Goal: Task Accomplishment & Management: Manage account settings

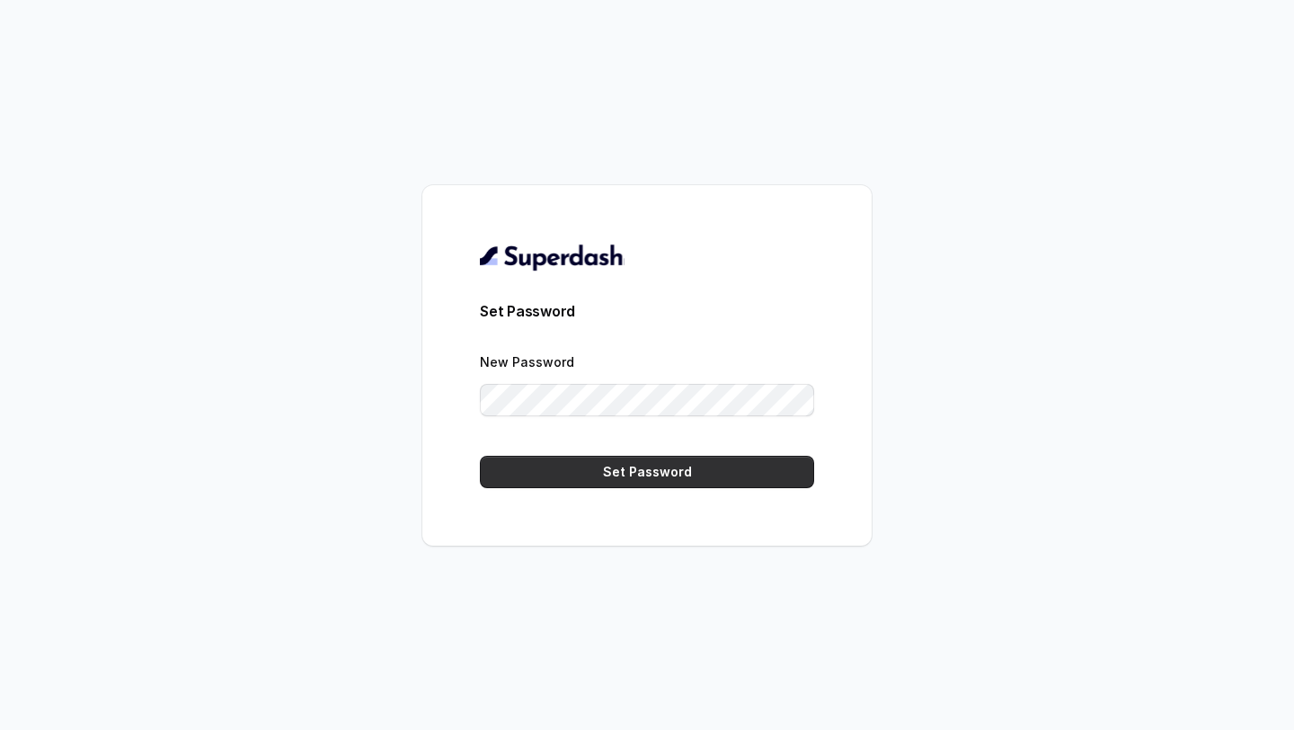
click at [677, 475] on button "Set Password" at bounding box center [647, 472] width 334 height 32
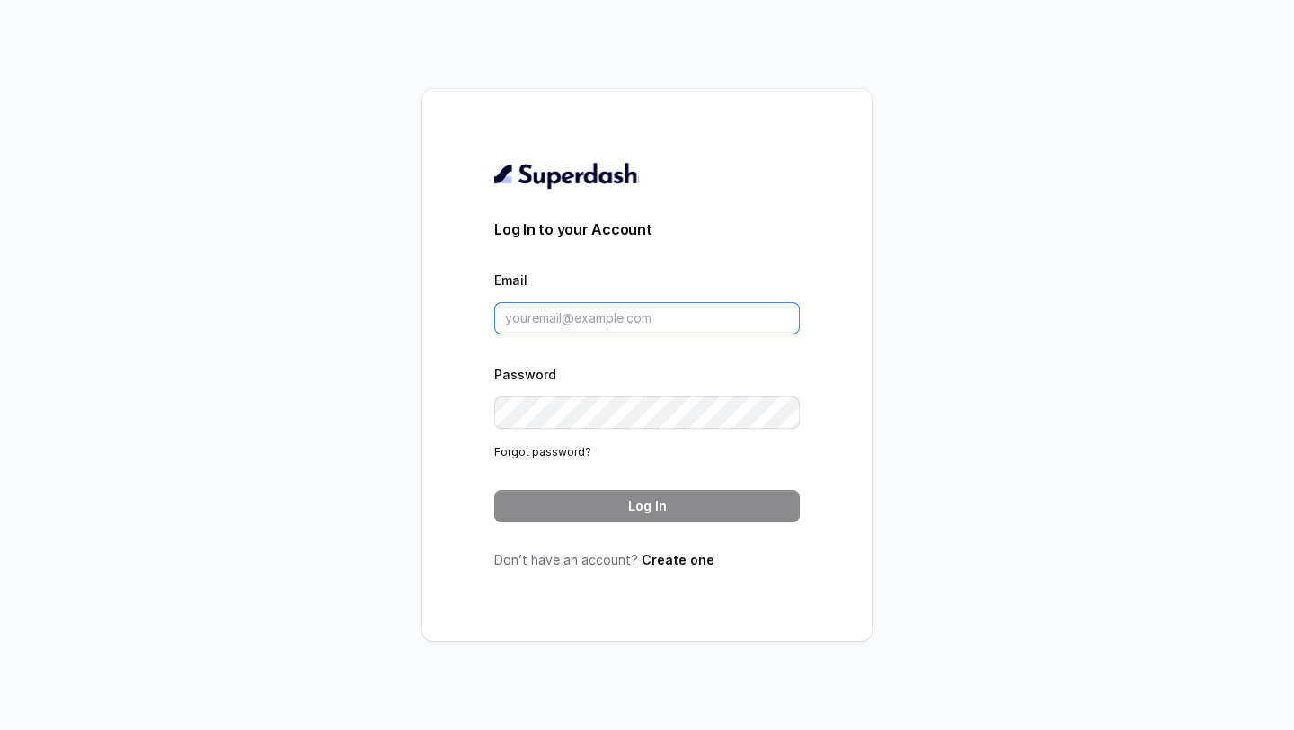
click at [673, 316] on input "Email" at bounding box center [646, 318] width 305 height 32
type input "prashant@convictionhr.com"
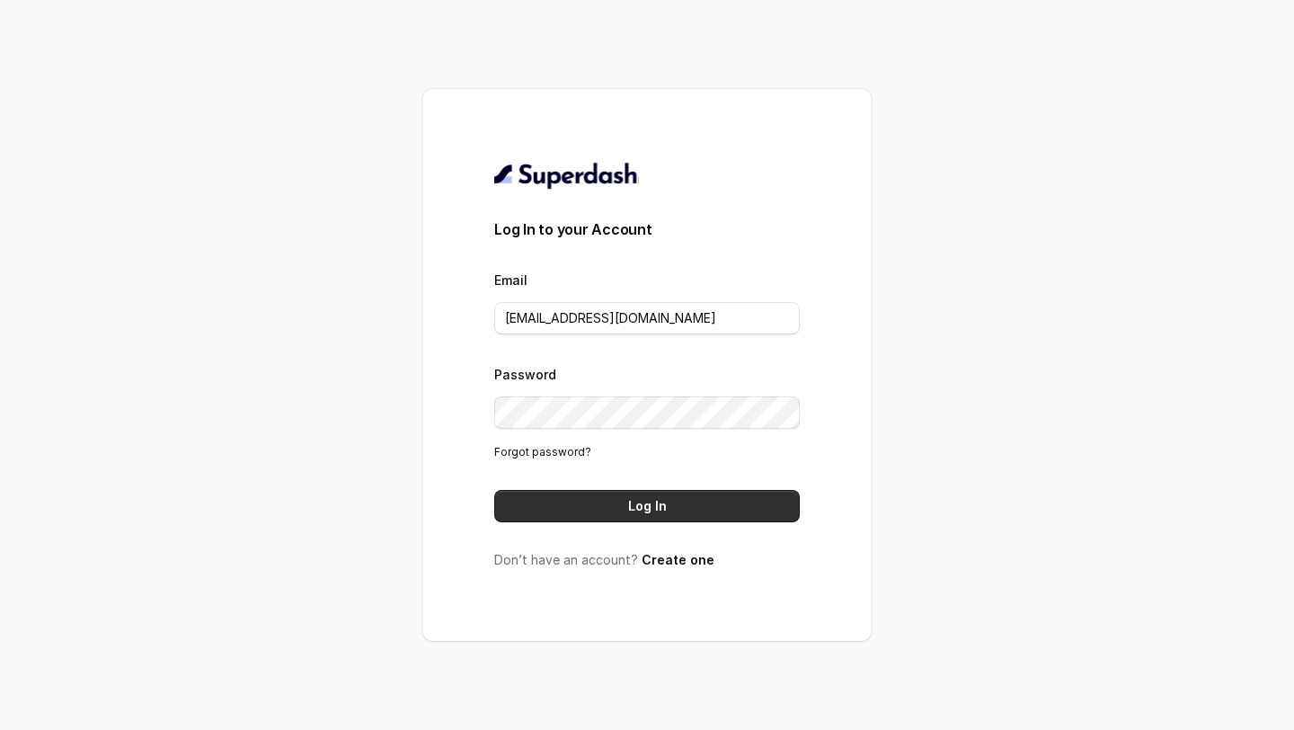
click at [650, 494] on button "Log In" at bounding box center [646, 506] width 305 height 32
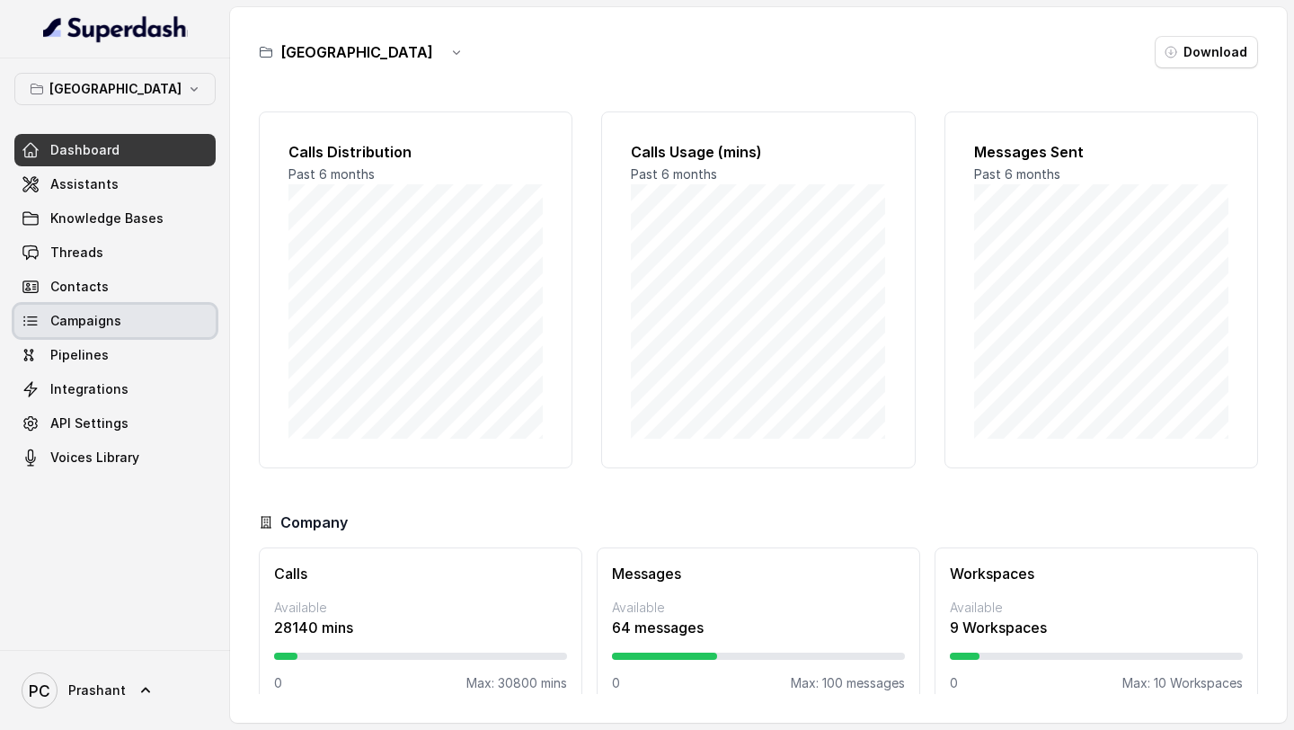
click at [119, 314] on link "Campaigns" at bounding box center [114, 321] width 201 height 32
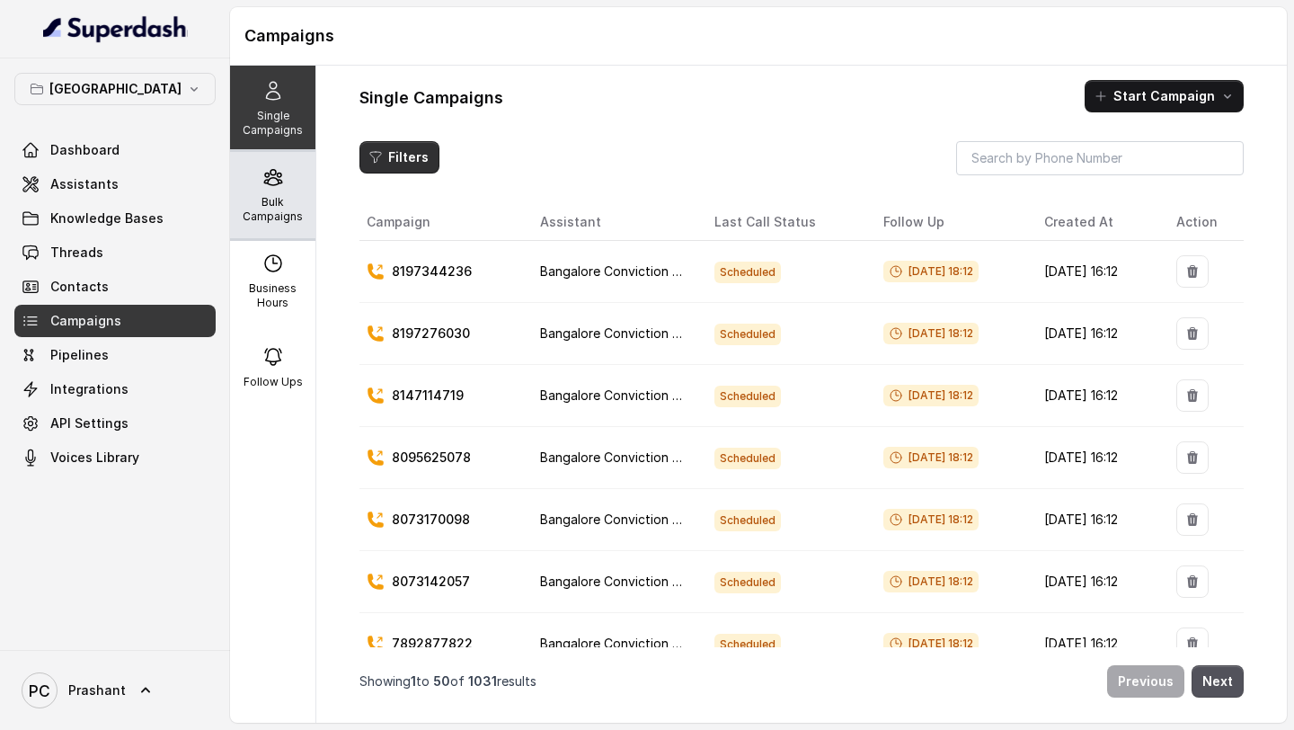
click at [294, 187] on div "Bulk Campaigns" at bounding box center [272, 195] width 85 height 86
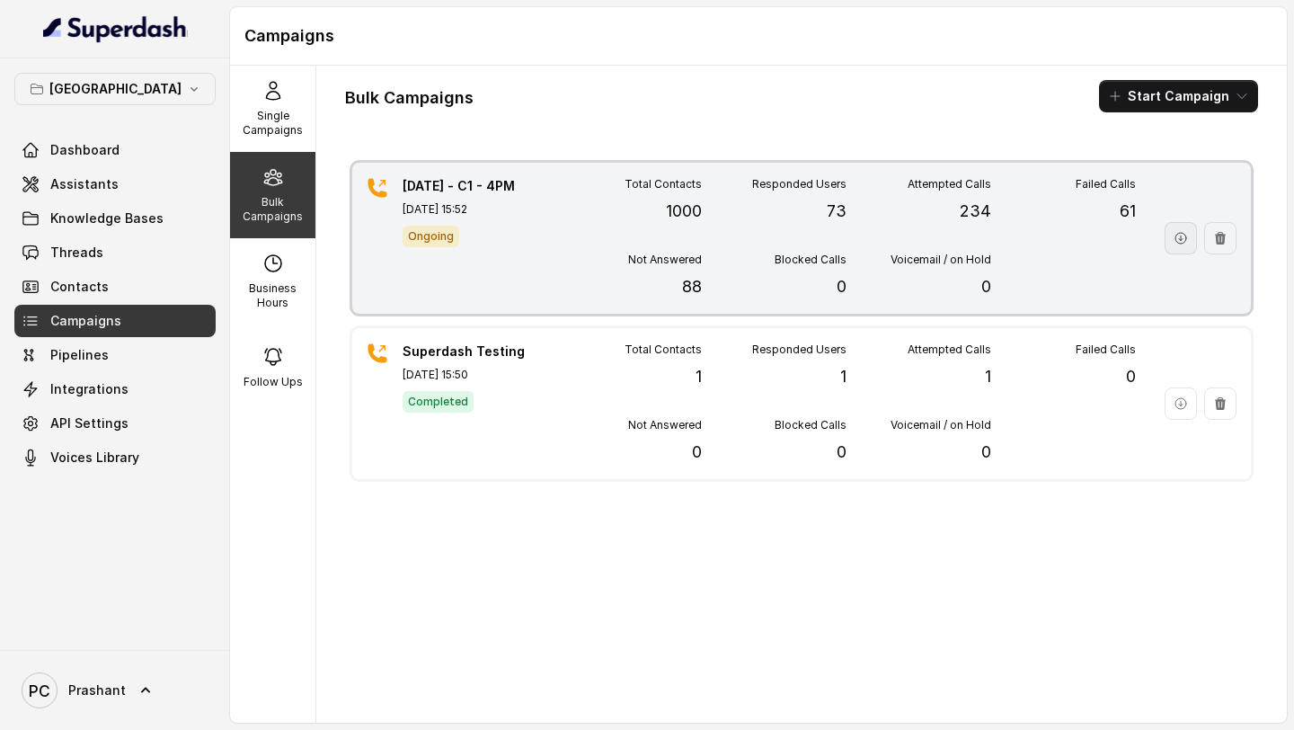
click at [1183, 237] on icon "button" at bounding box center [1180, 238] width 14 height 14
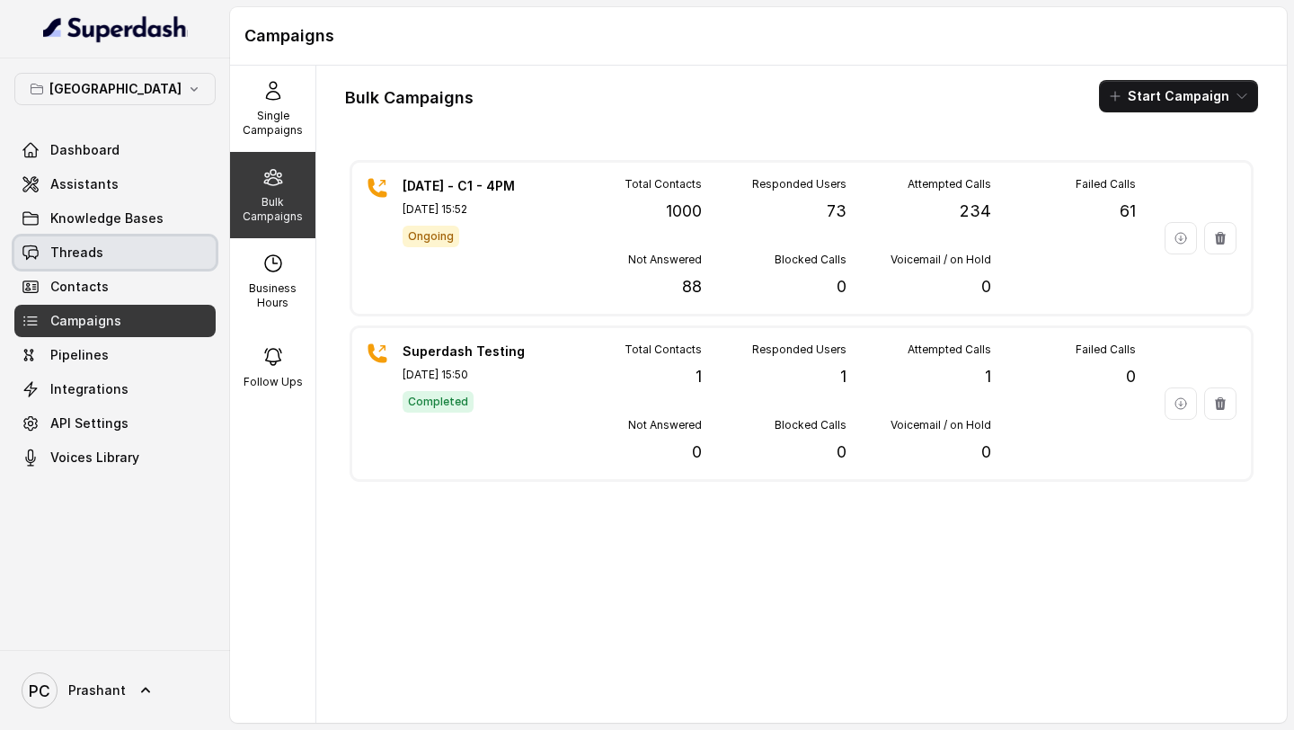
click at [91, 258] on span "Threads" at bounding box center [76, 252] width 53 height 18
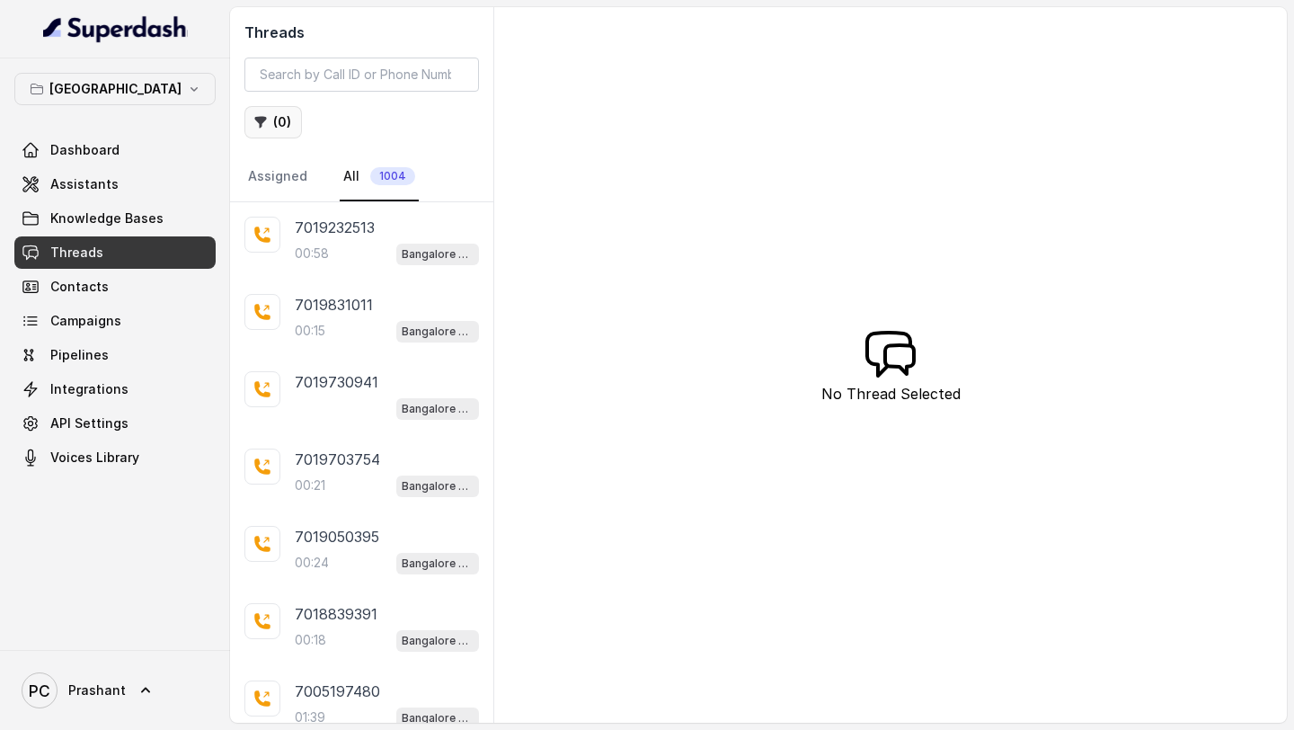
click at [288, 131] on button "( 0 )" at bounding box center [273, 122] width 58 height 32
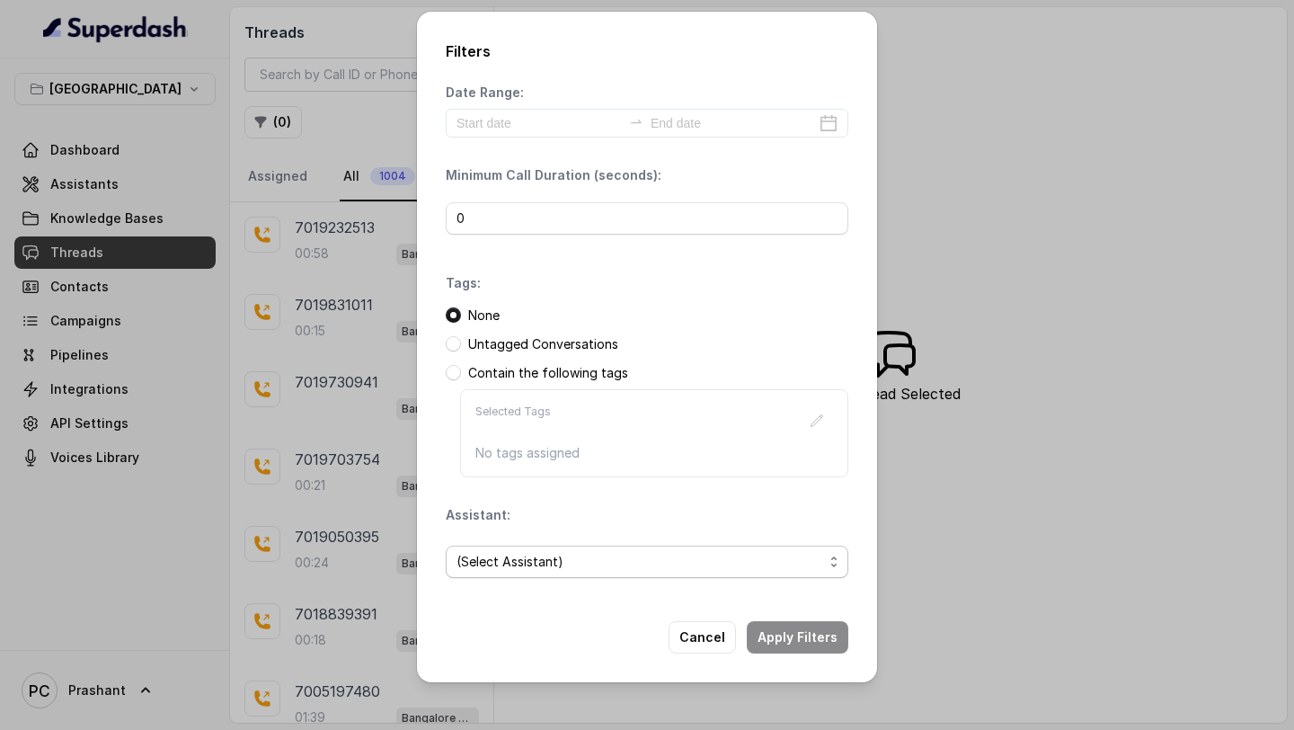
click at [509, 572] on span "(Select Assistant)" at bounding box center [647, 561] width 403 height 32
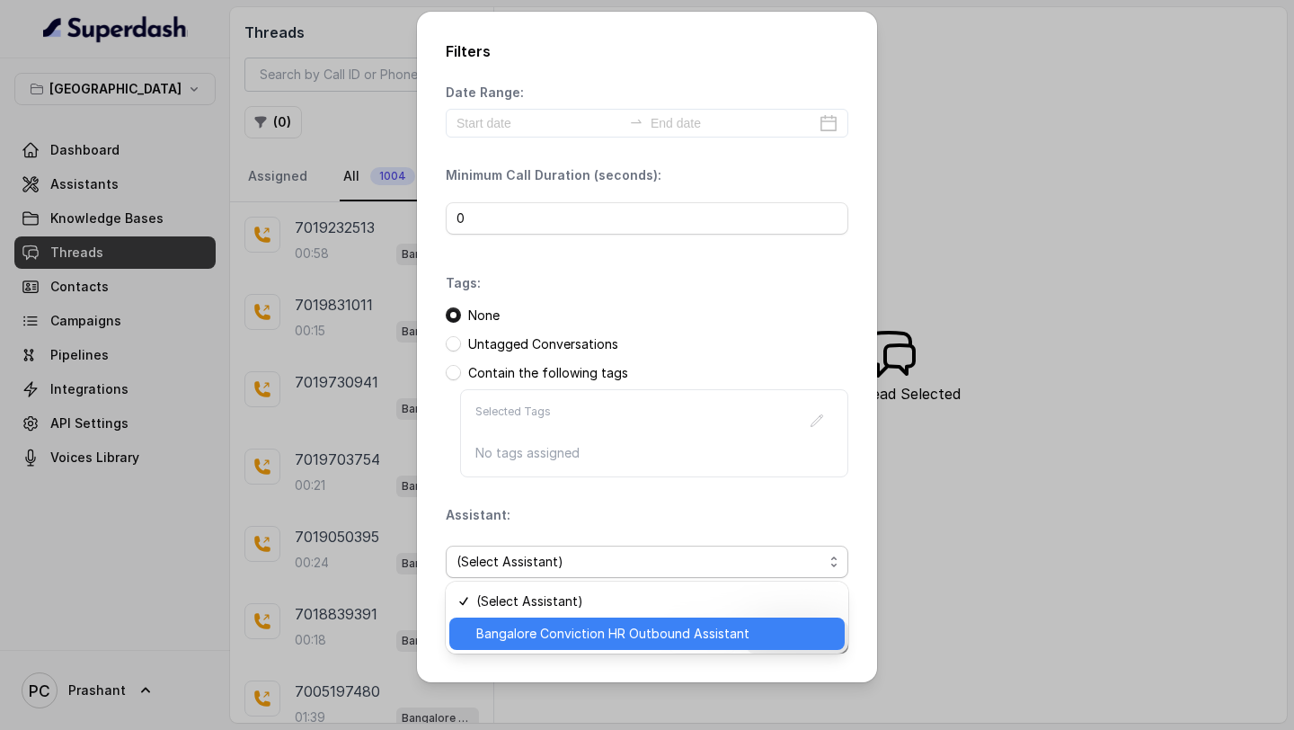
click at [533, 628] on span "Bangalore Conviction HR Outbound Assistant" at bounding box center [655, 634] width 358 height 22
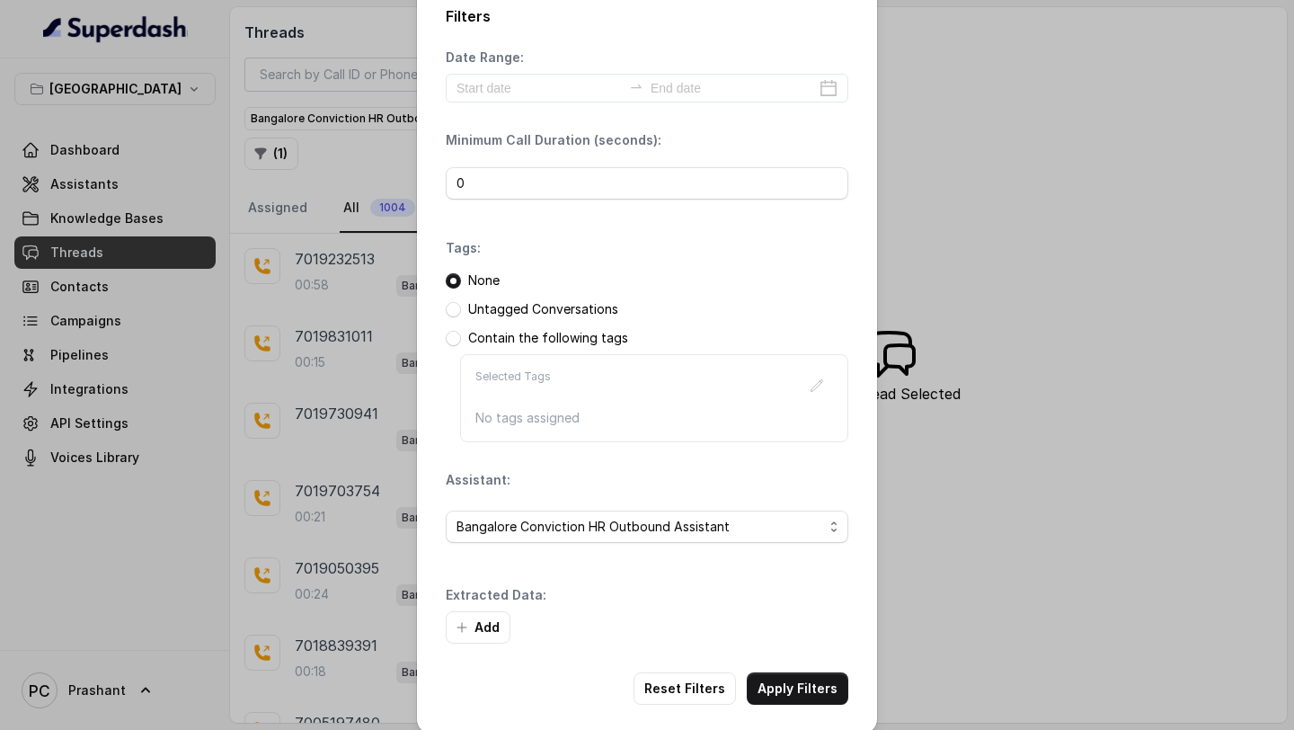
scroll to position [41, 0]
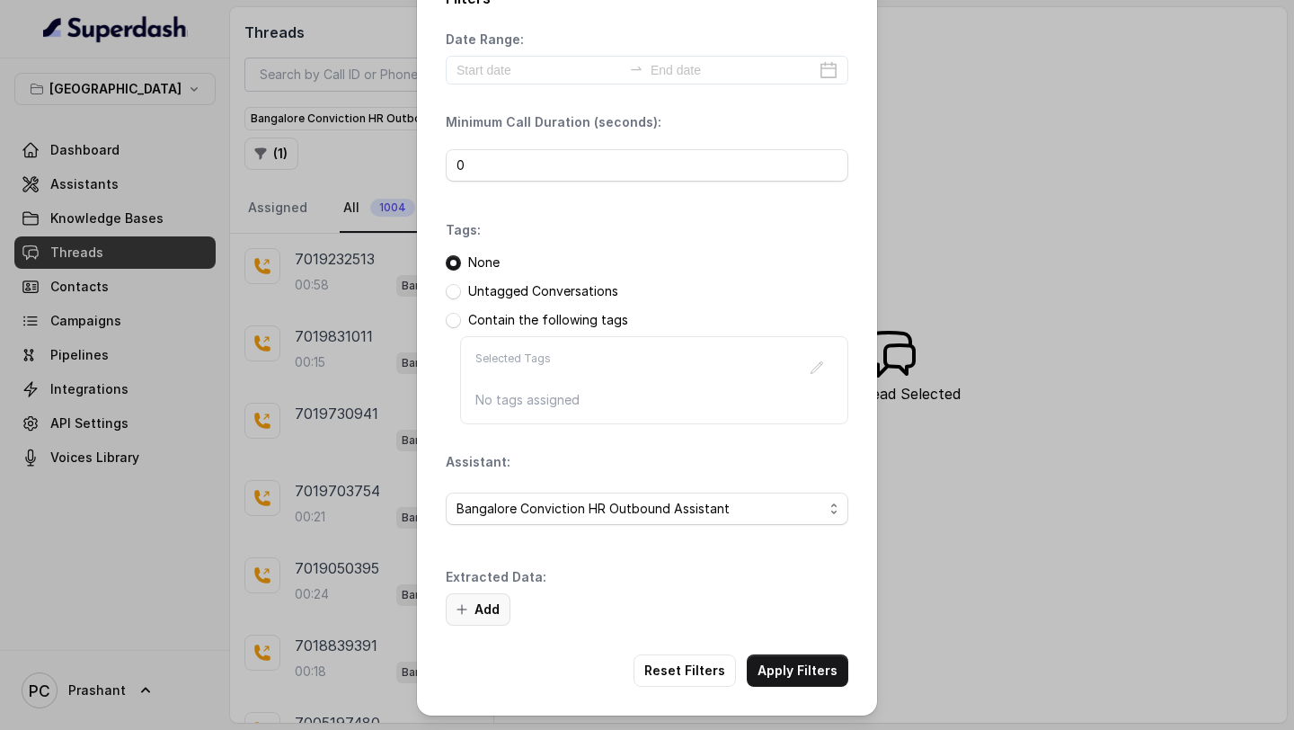
click at [501, 608] on button "Add" at bounding box center [478, 609] width 65 height 32
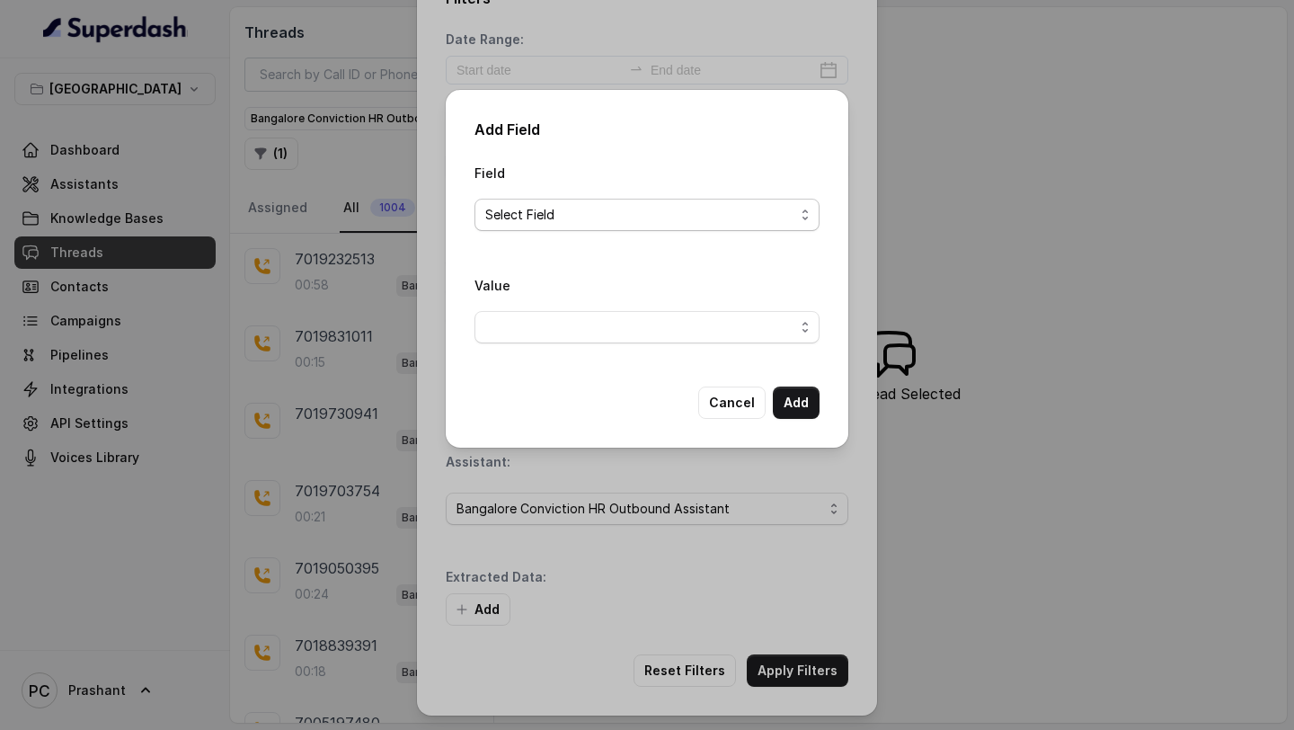
click at [650, 215] on span "Select Field" at bounding box center [639, 215] width 309 height 22
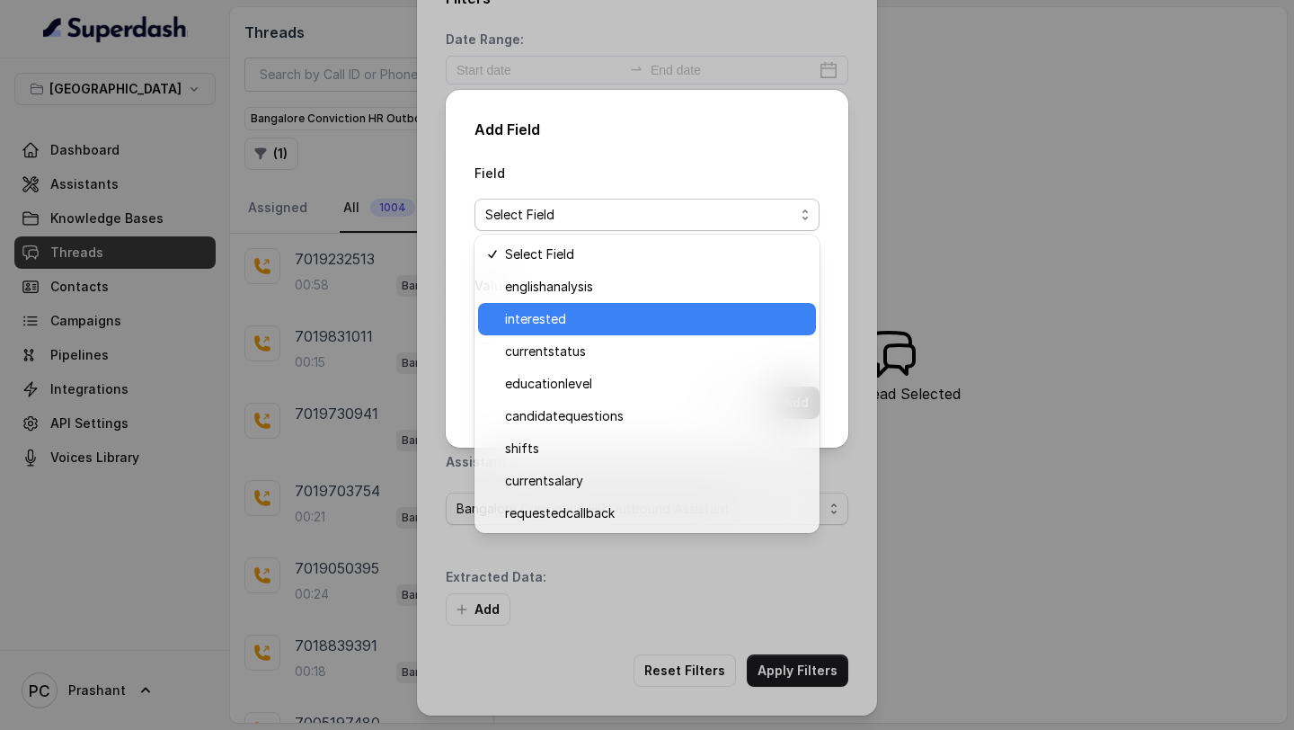
click at [572, 331] on div "interested" at bounding box center [647, 319] width 338 height 32
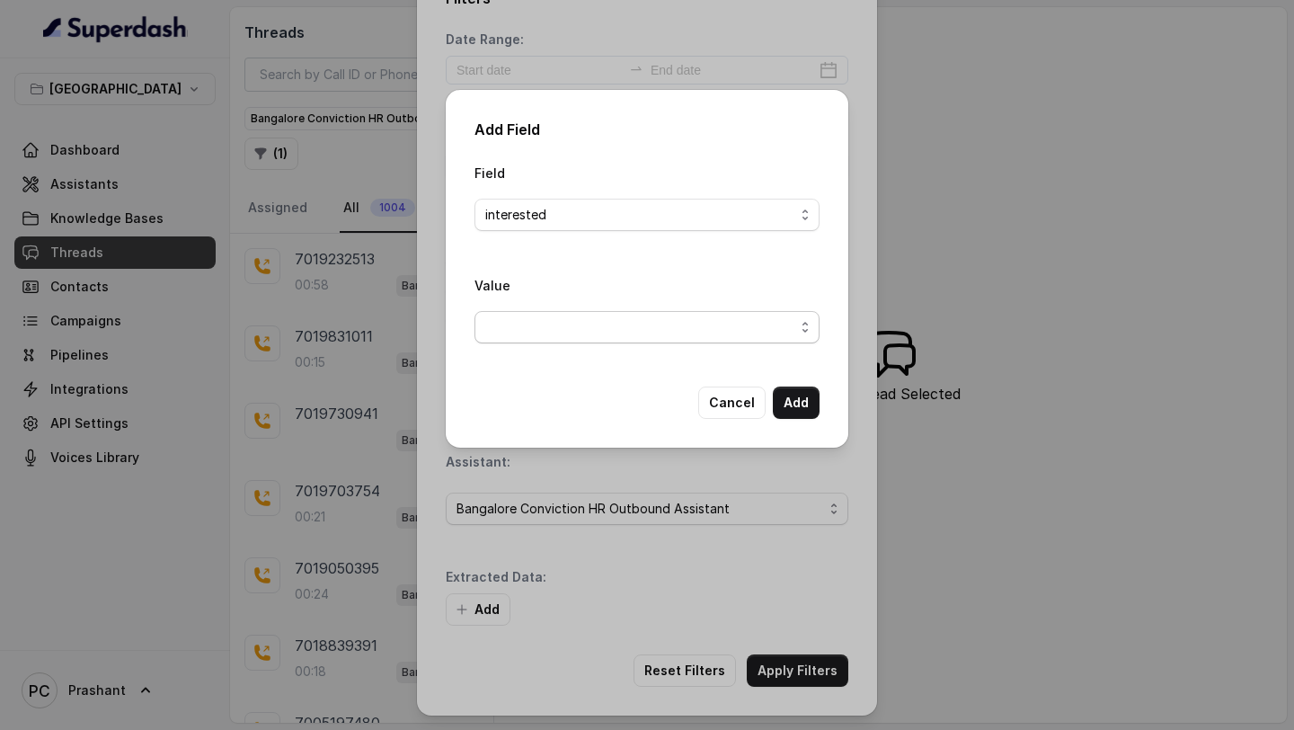
click at [751, 332] on span "button" at bounding box center [646, 327] width 345 height 32
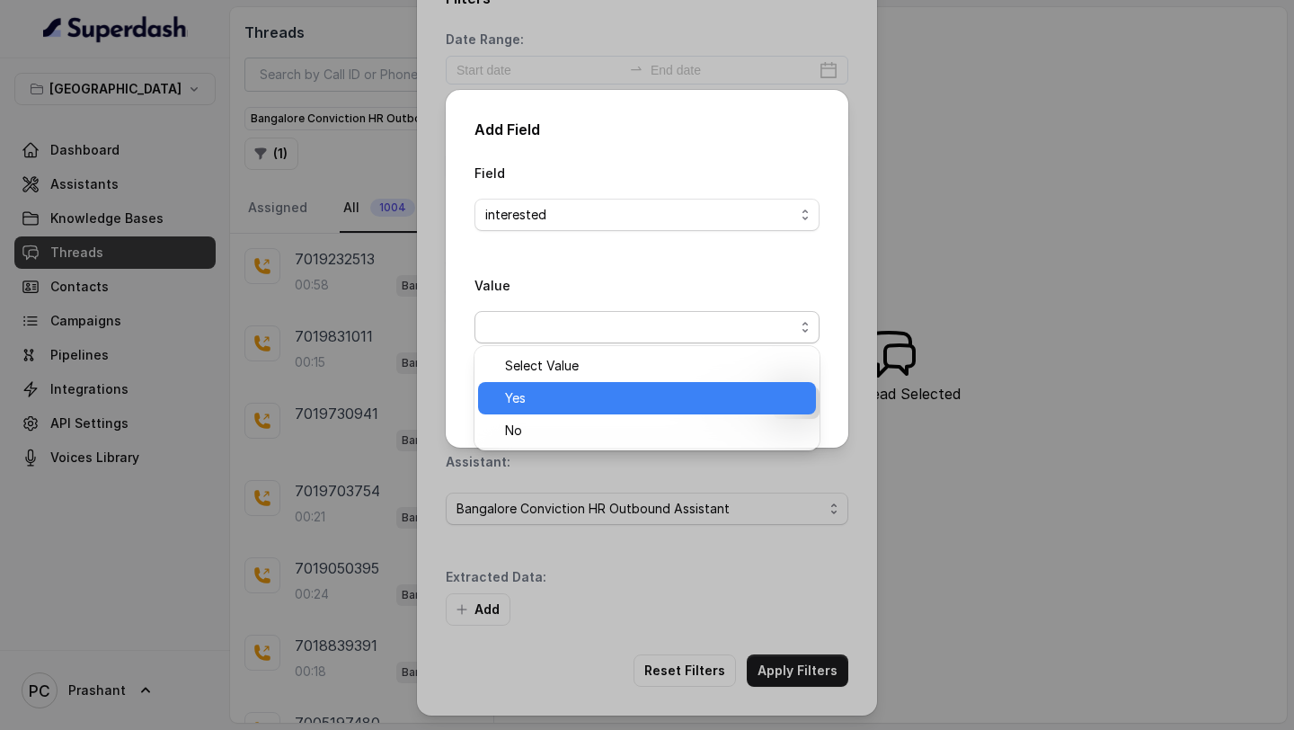
click at [647, 390] on span "Yes" at bounding box center [655, 398] width 300 height 22
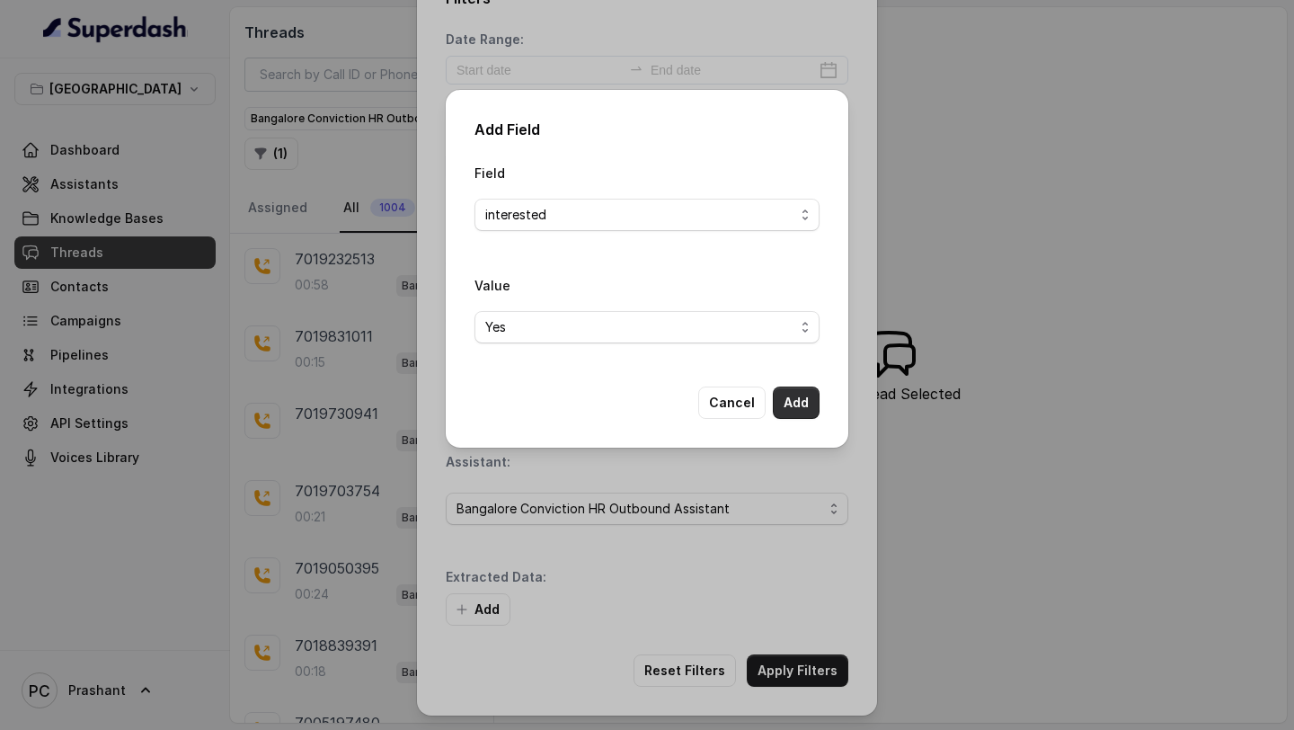
click at [786, 402] on button "Add" at bounding box center [796, 402] width 47 height 32
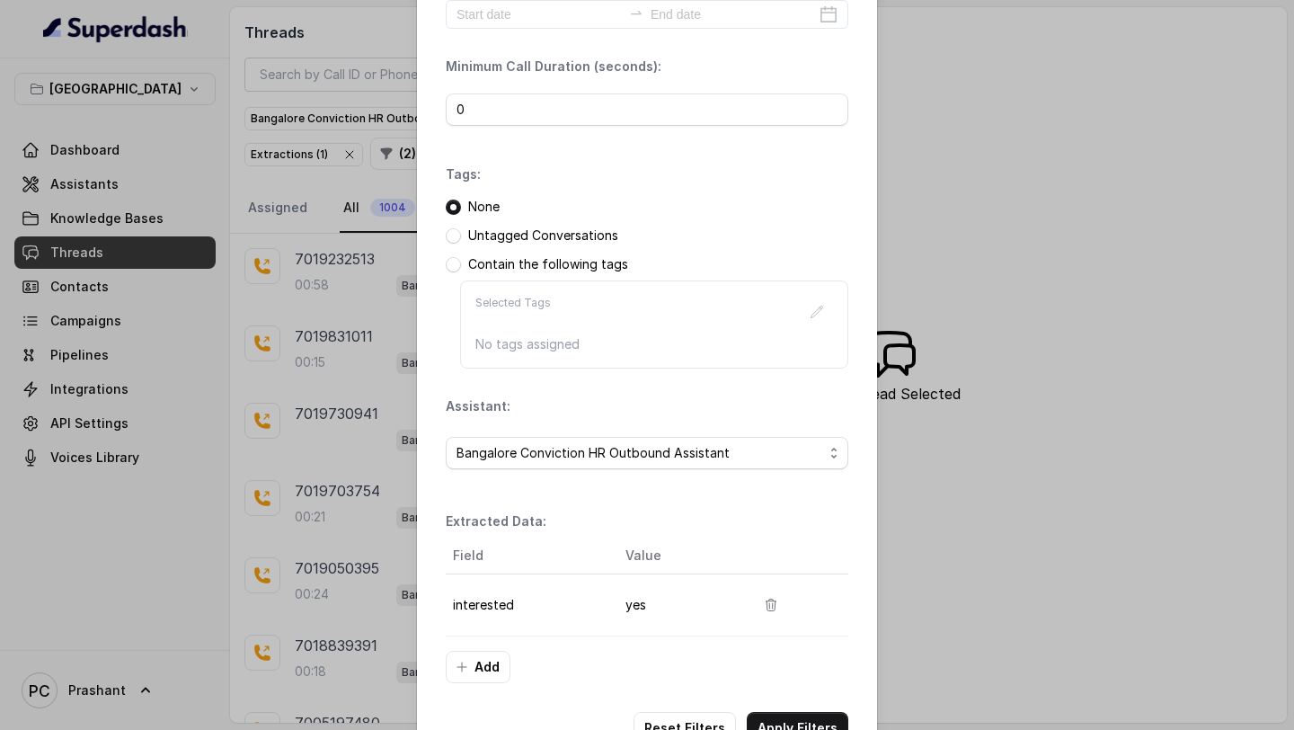
scroll to position [155, 0]
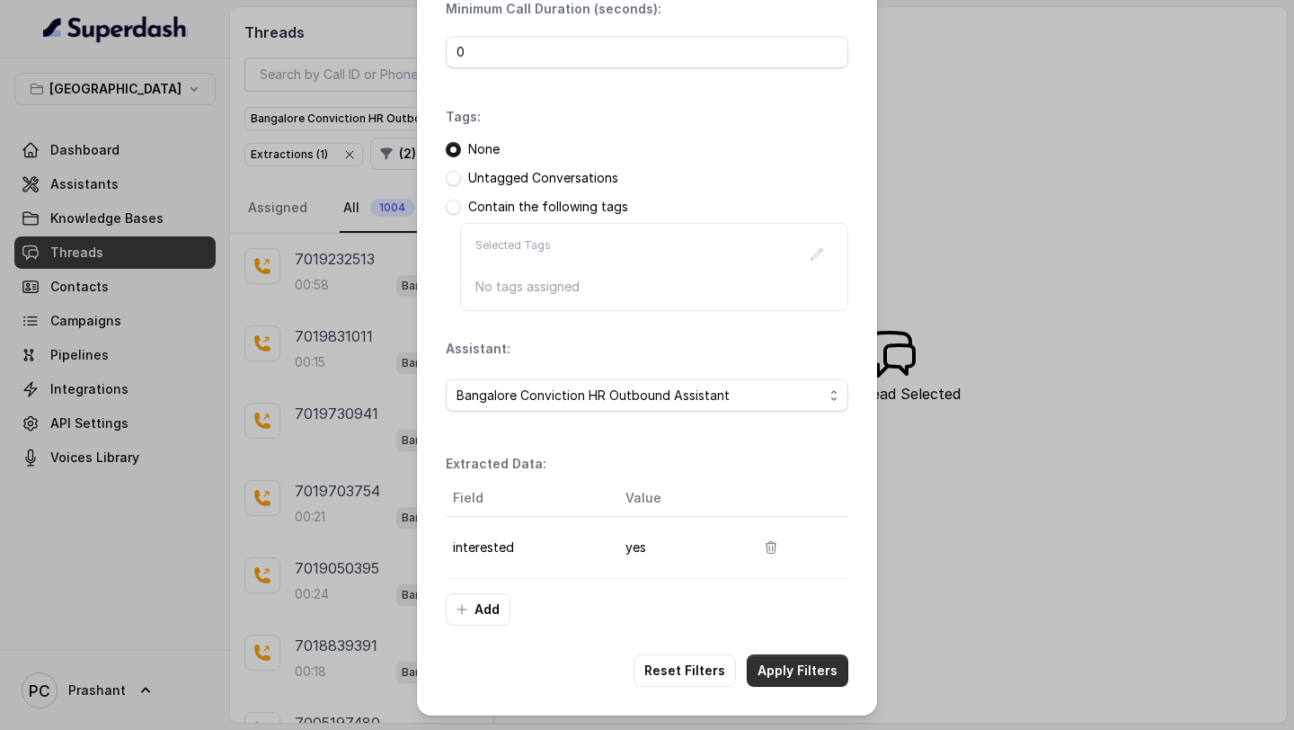
click at [783, 660] on button "Apply Filters" at bounding box center [798, 670] width 102 height 32
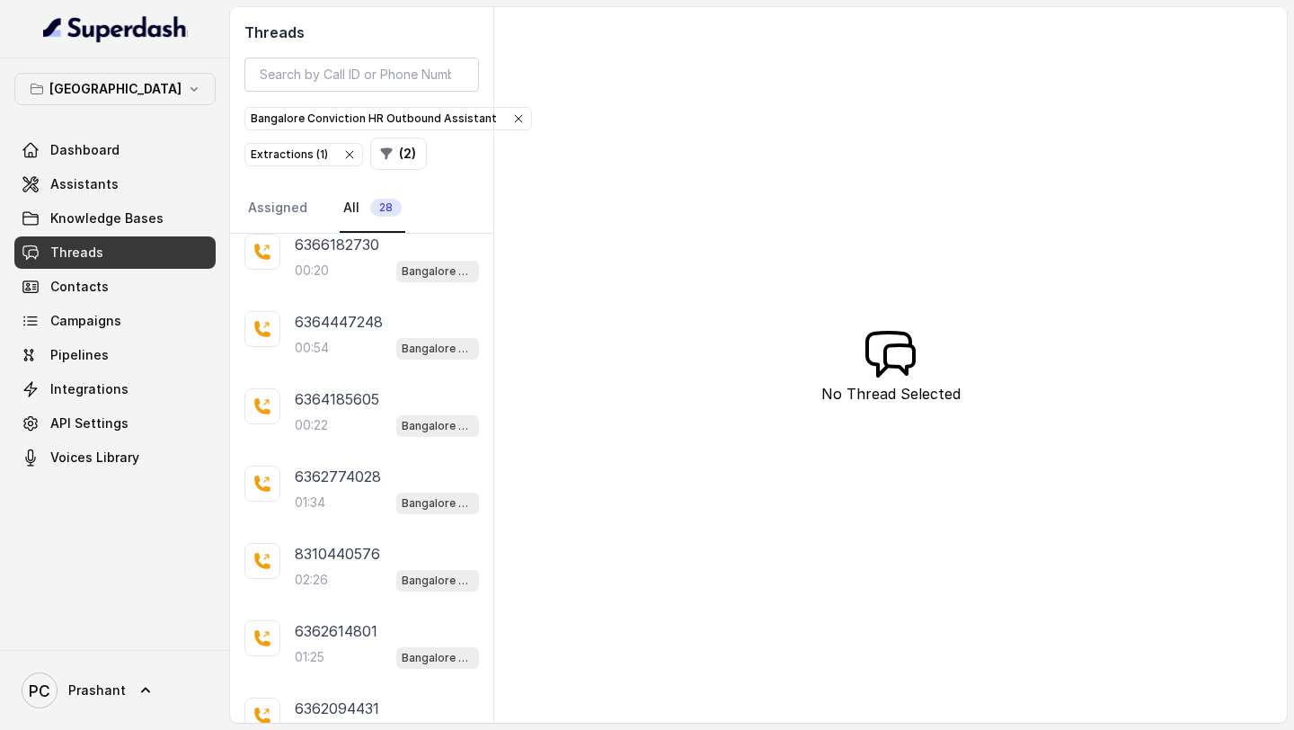
scroll to position [329, 0]
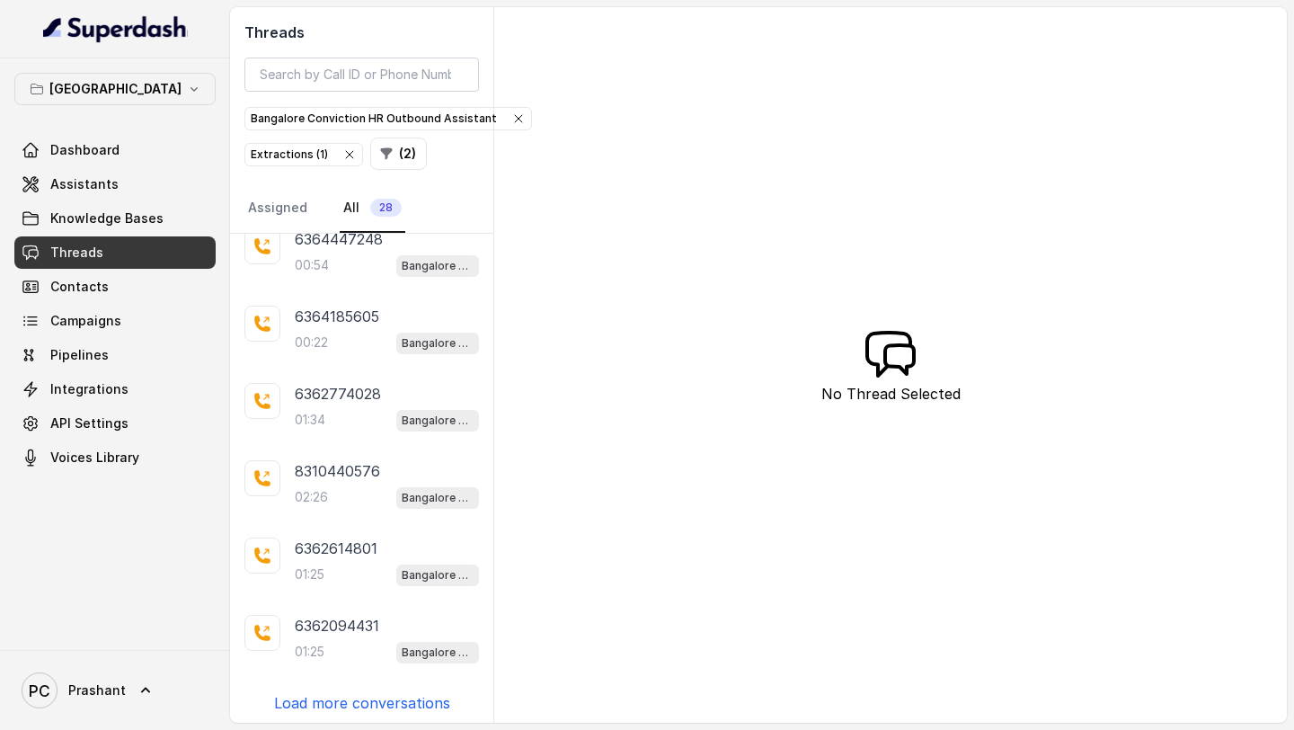
click at [379, 695] on p "Load more conversations" at bounding box center [362, 703] width 176 height 22
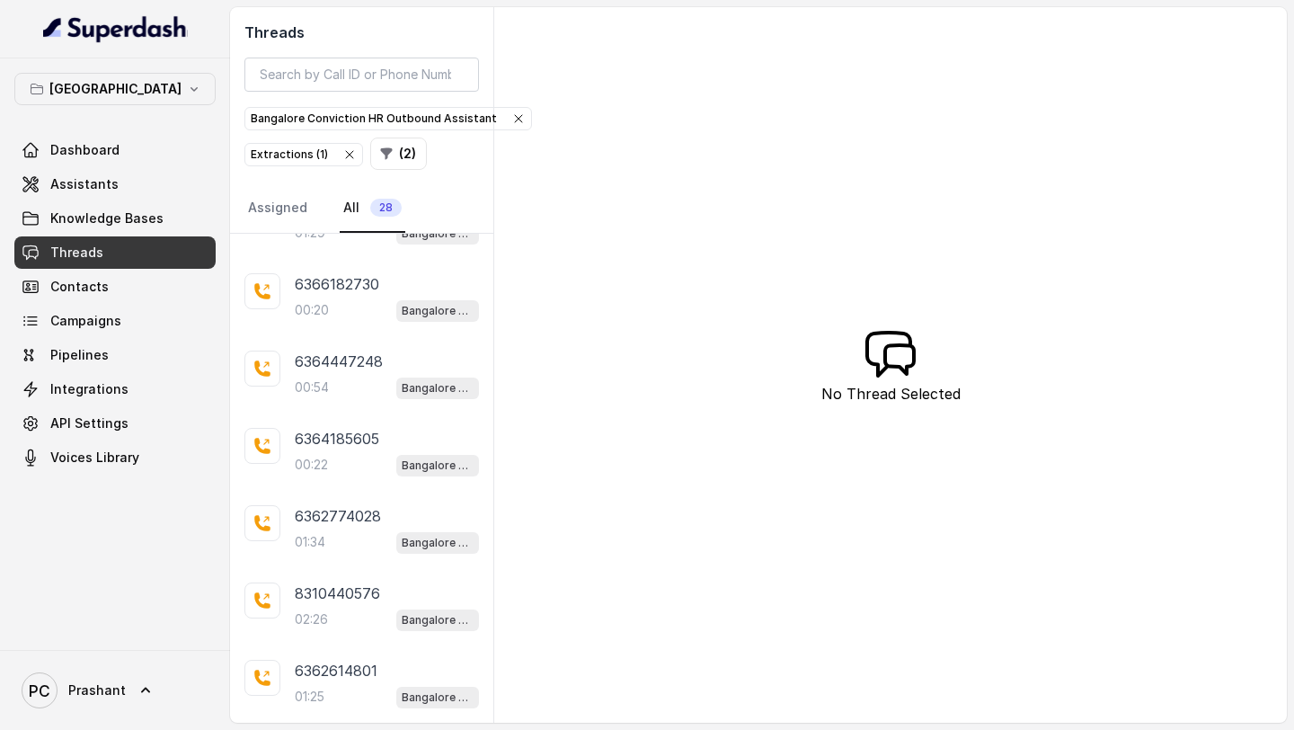
scroll to position [0, 0]
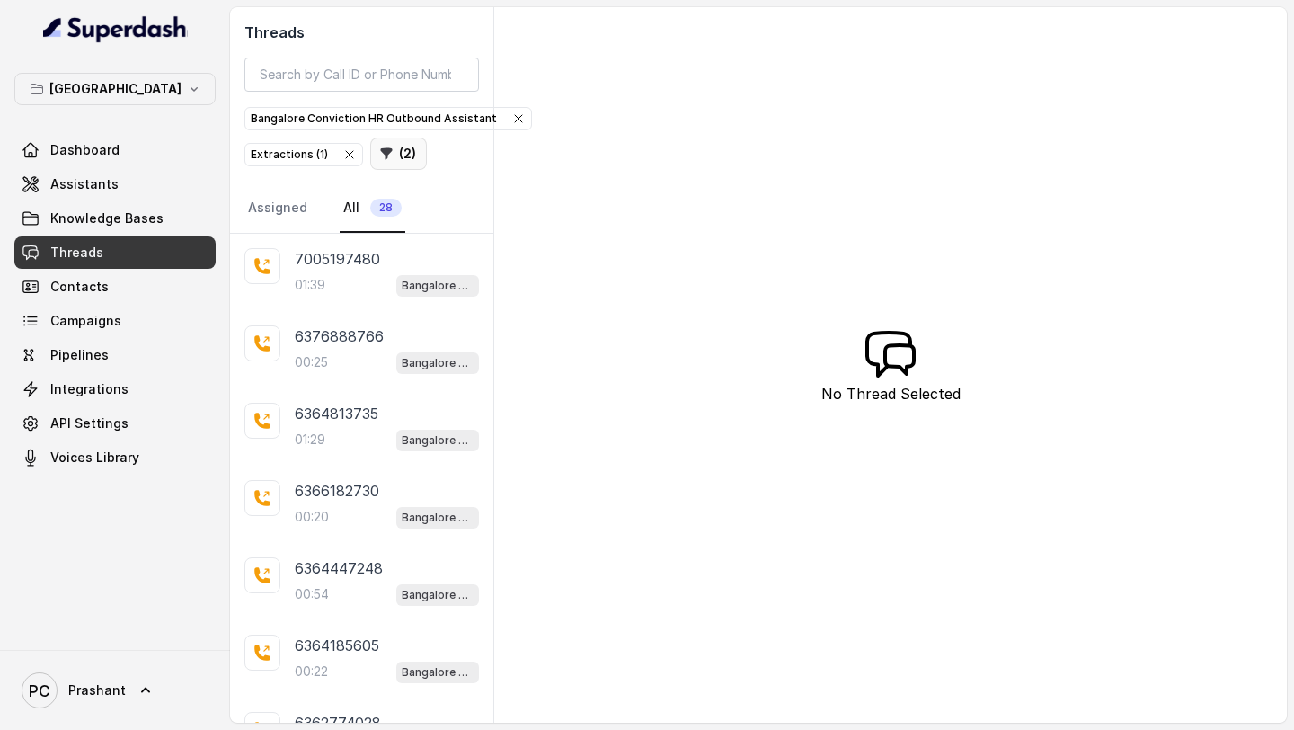
click at [402, 160] on button "( 2 )" at bounding box center [398, 153] width 57 height 32
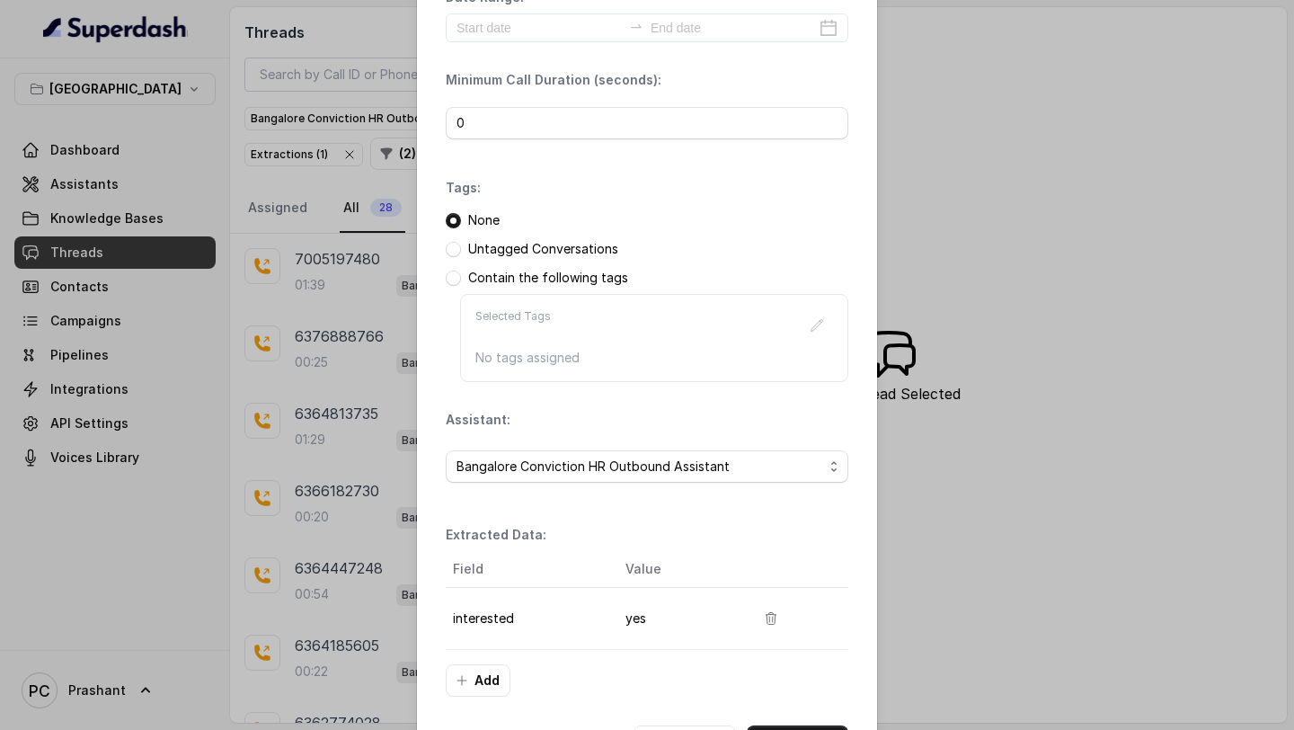
scroll to position [155, 0]
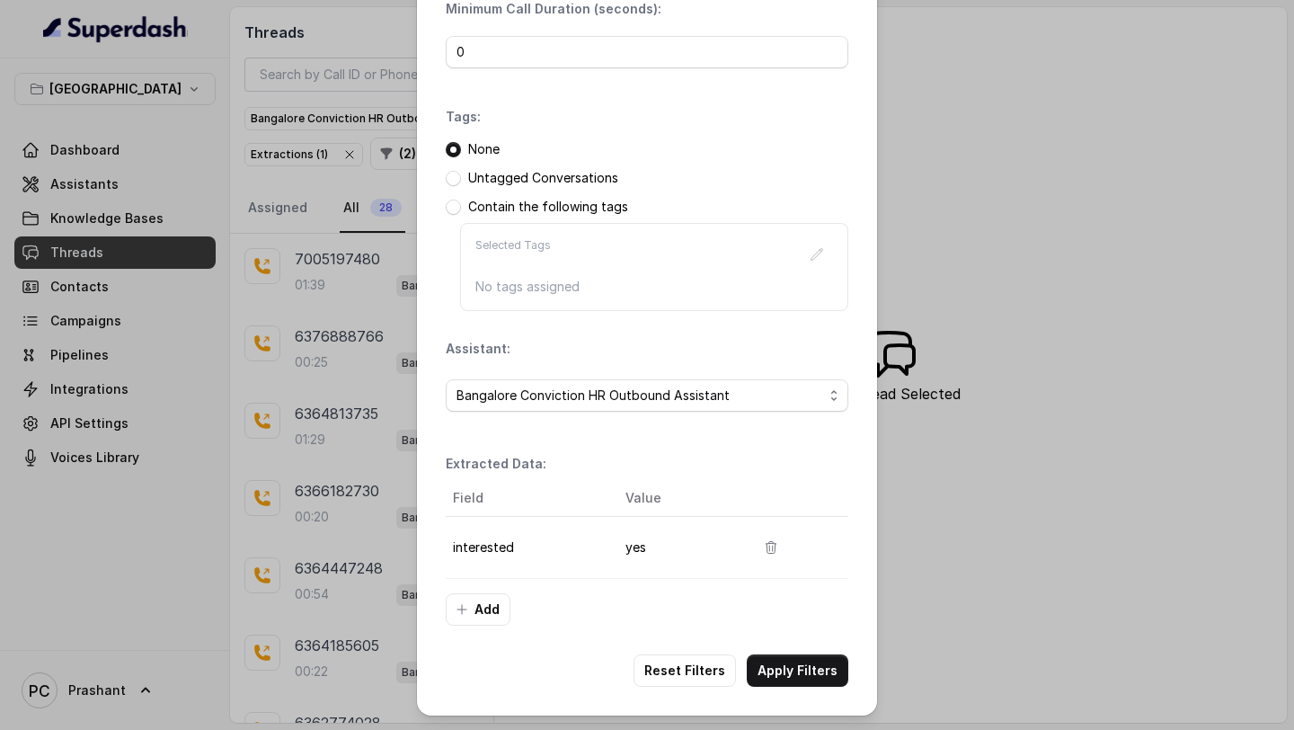
click at [544, 498] on th "Field" at bounding box center [528, 498] width 165 height 37
click at [677, 498] on th "Value" at bounding box center [675, 498] width 129 height 37
click at [491, 603] on button "Add" at bounding box center [478, 609] width 65 height 32
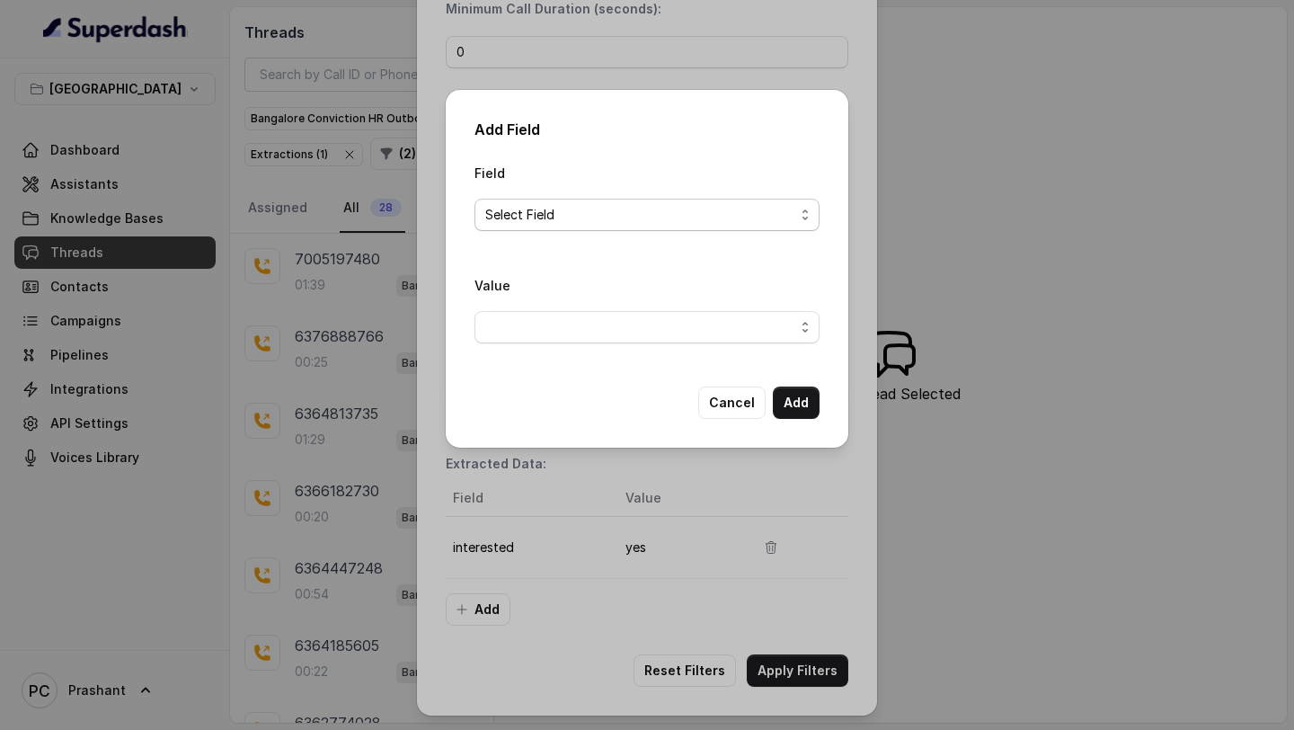
click at [686, 216] on span "Select Field" at bounding box center [639, 215] width 309 height 22
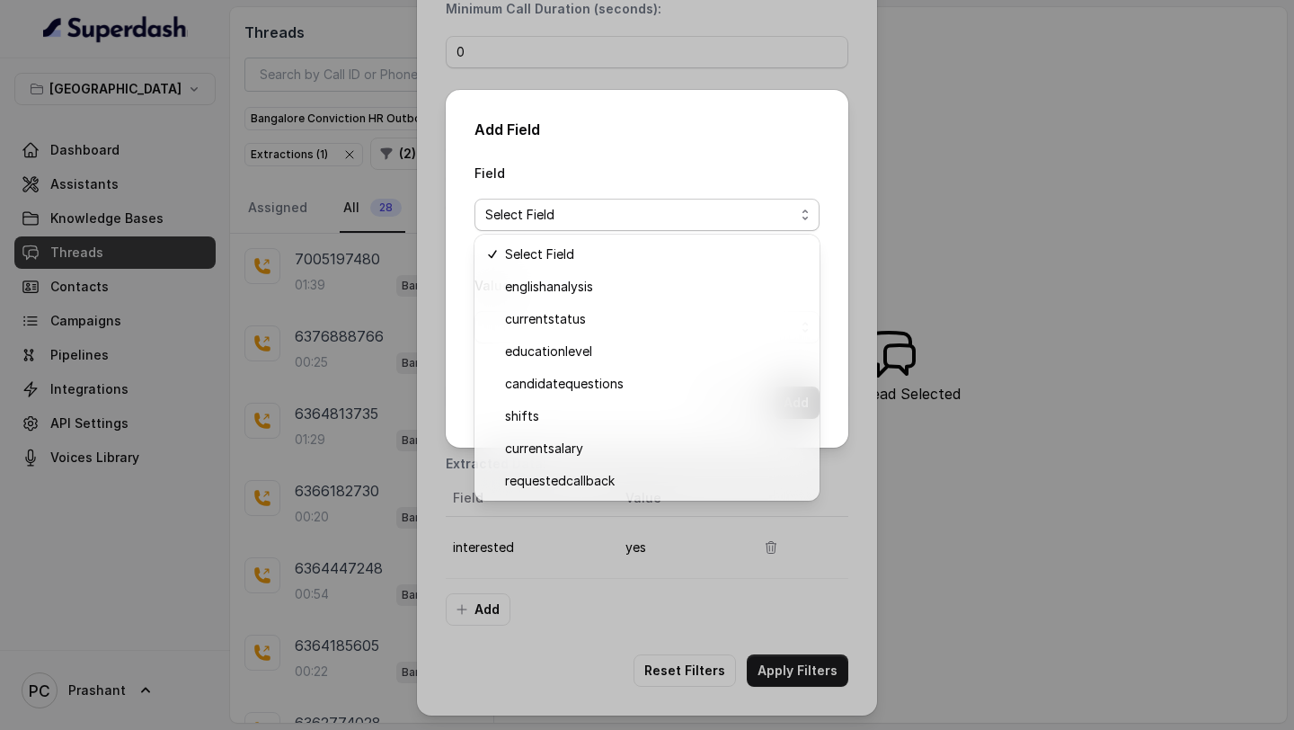
click at [854, 69] on div "Add Field Field Select Field Value Cancel Add" at bounding box center [647, 365] width 1294 height 730
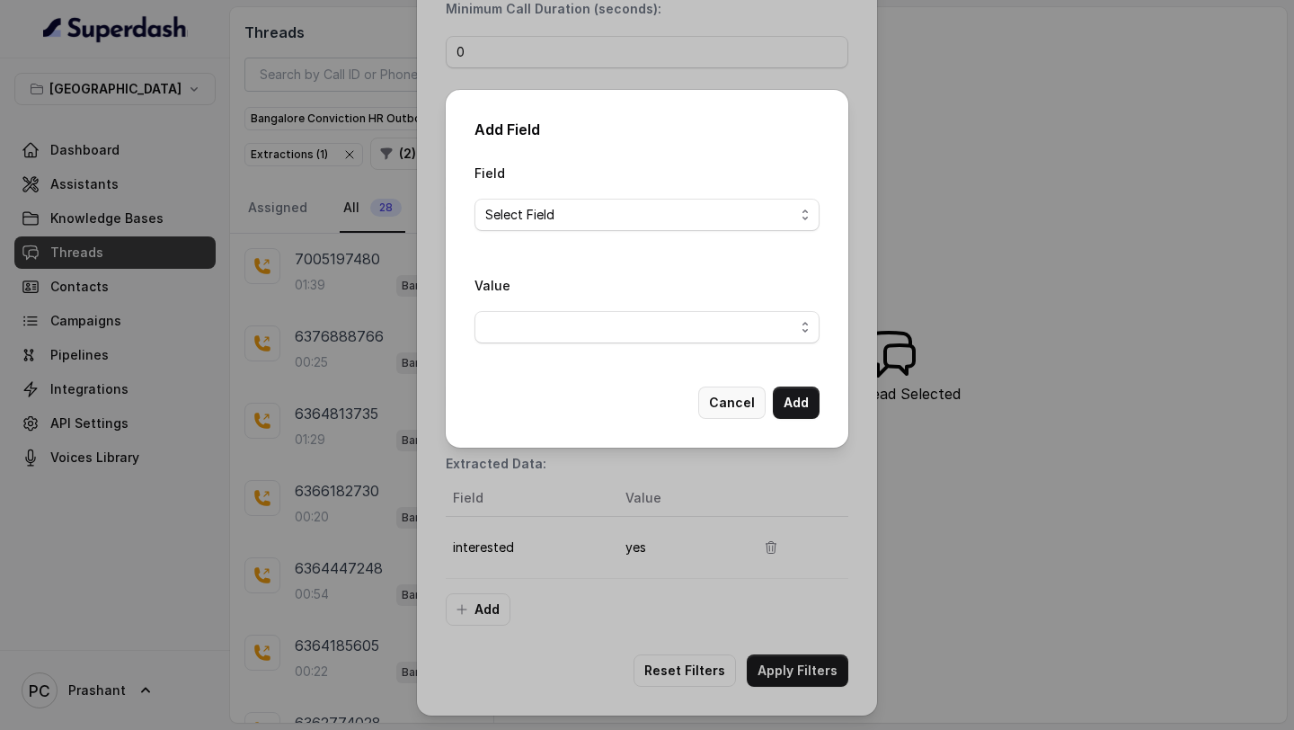
click at [751, 398] on button "Cancel" at bounding box center [731, 402] width 67 height 32
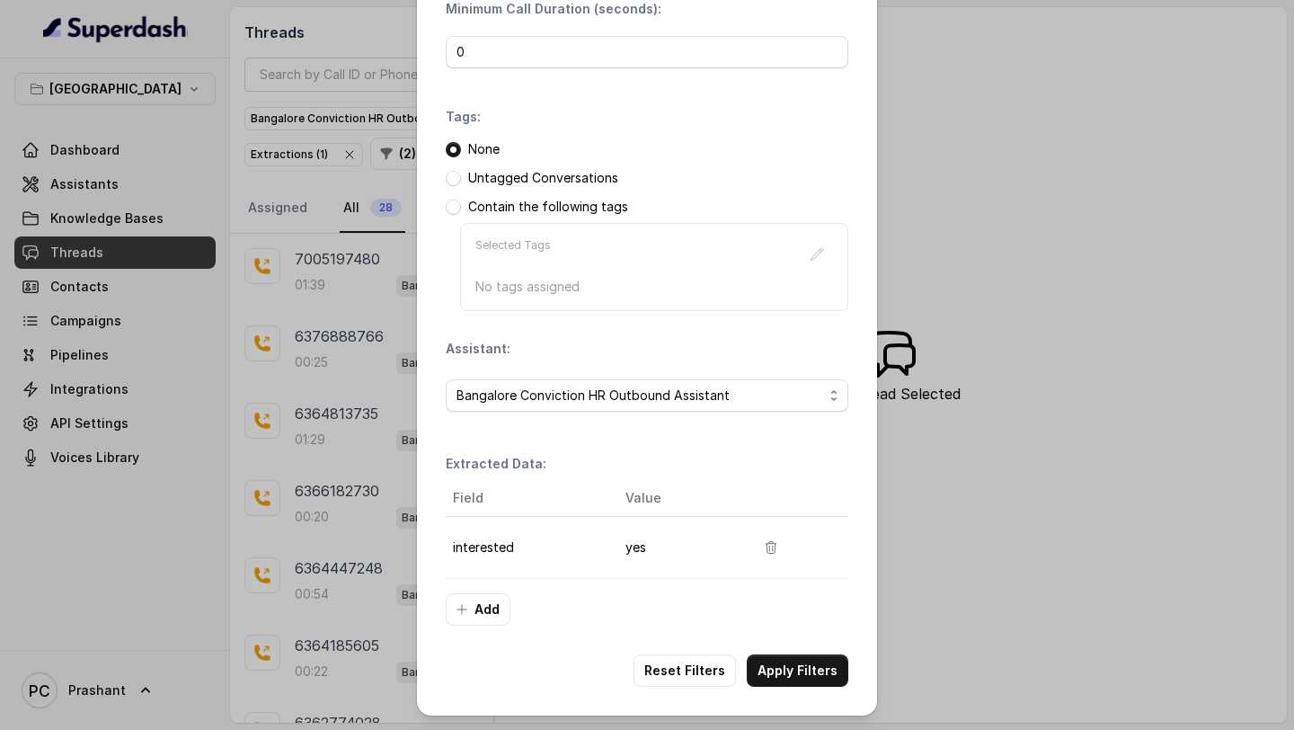
click at [226, 53] on div "Filters Date Range: Minimum Call Duration (seconds): 0 Tags: None Untagged Conv…" at bounding box center [647, 365] width 1294 height 730
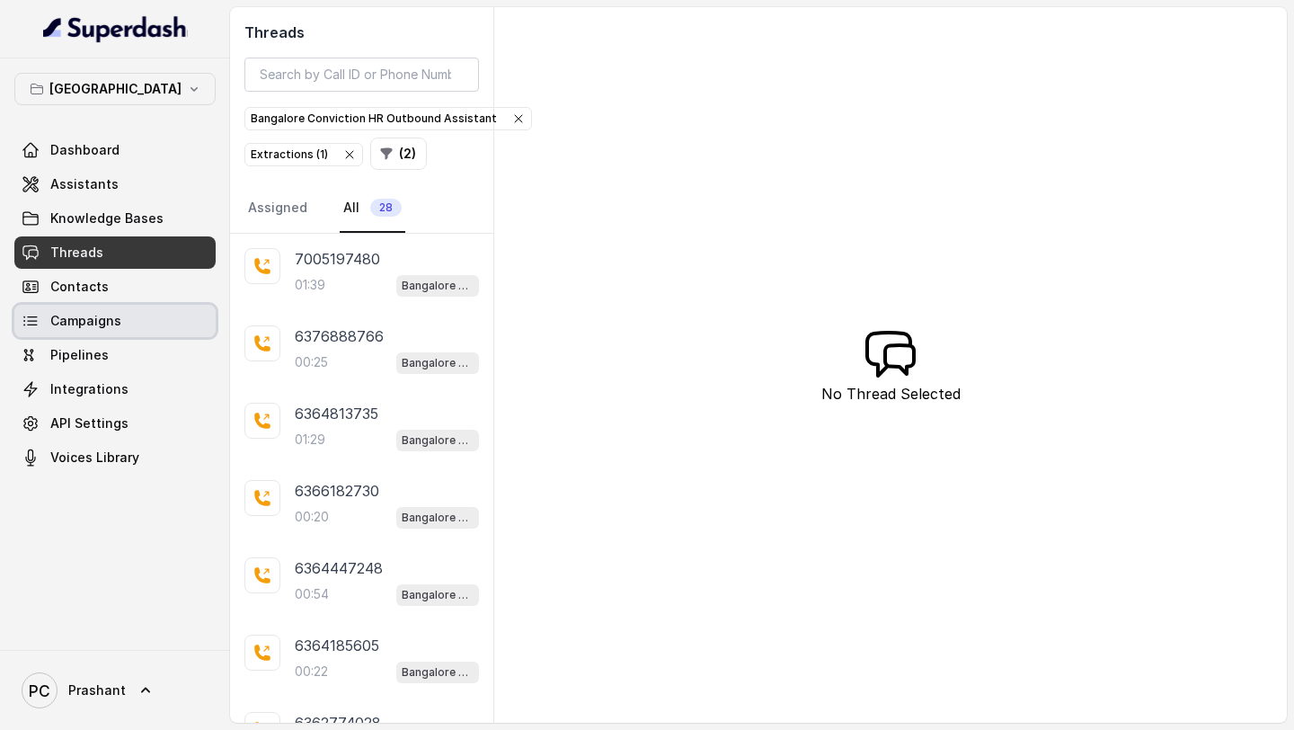
click at [100, 313] on span "Campaigns" at bounding box center [85, 321] width 71 height 18
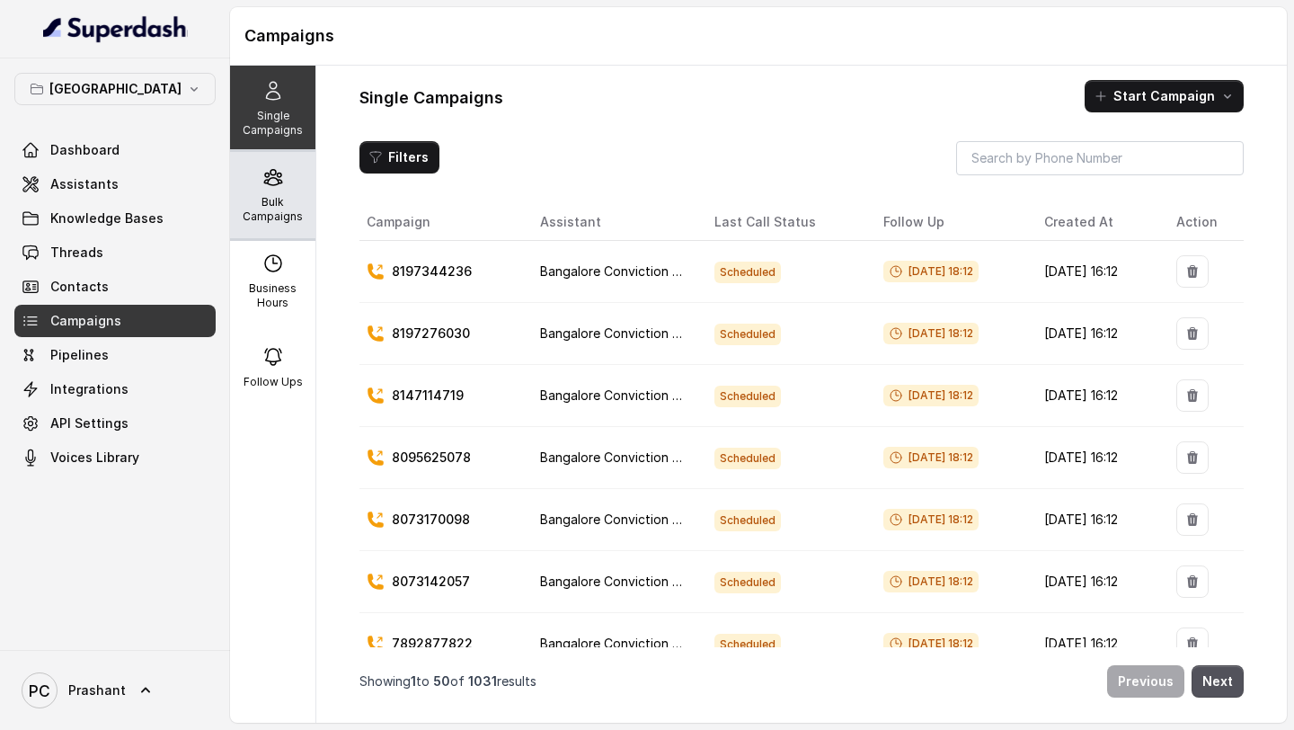
click at [279, 220] on p "Bulk Campaigns" at bounding box center [272, 209] width 71 height 29
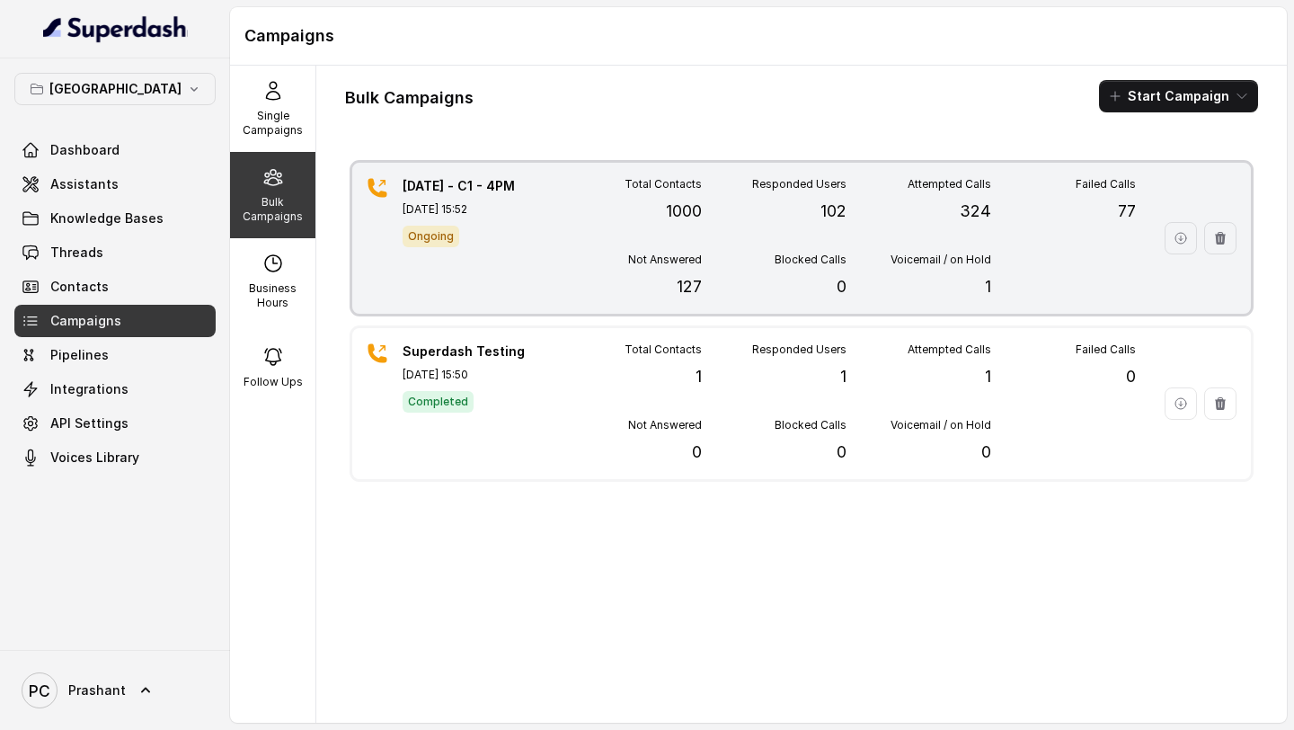
click at [624, 268] on div "Not Answered 127" at bounding box center [629, 275] width 145 height 47
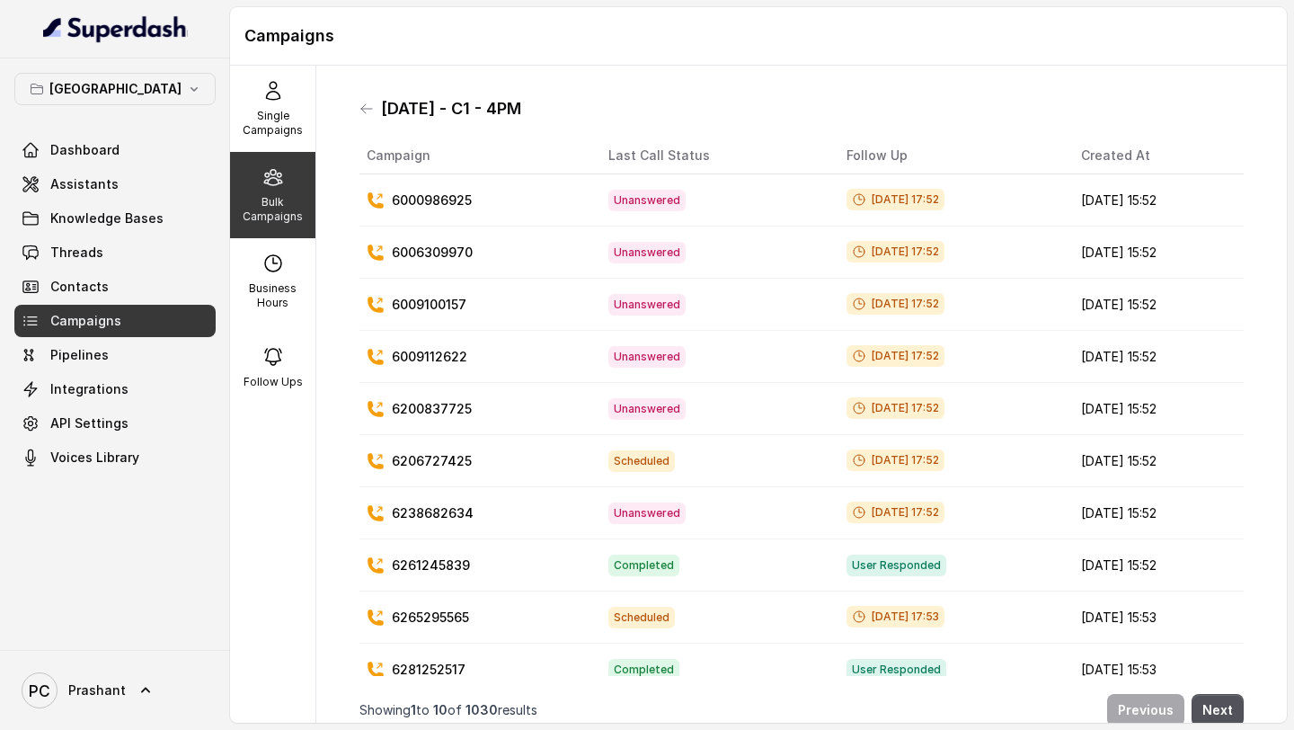
scroll to position [20, 0]
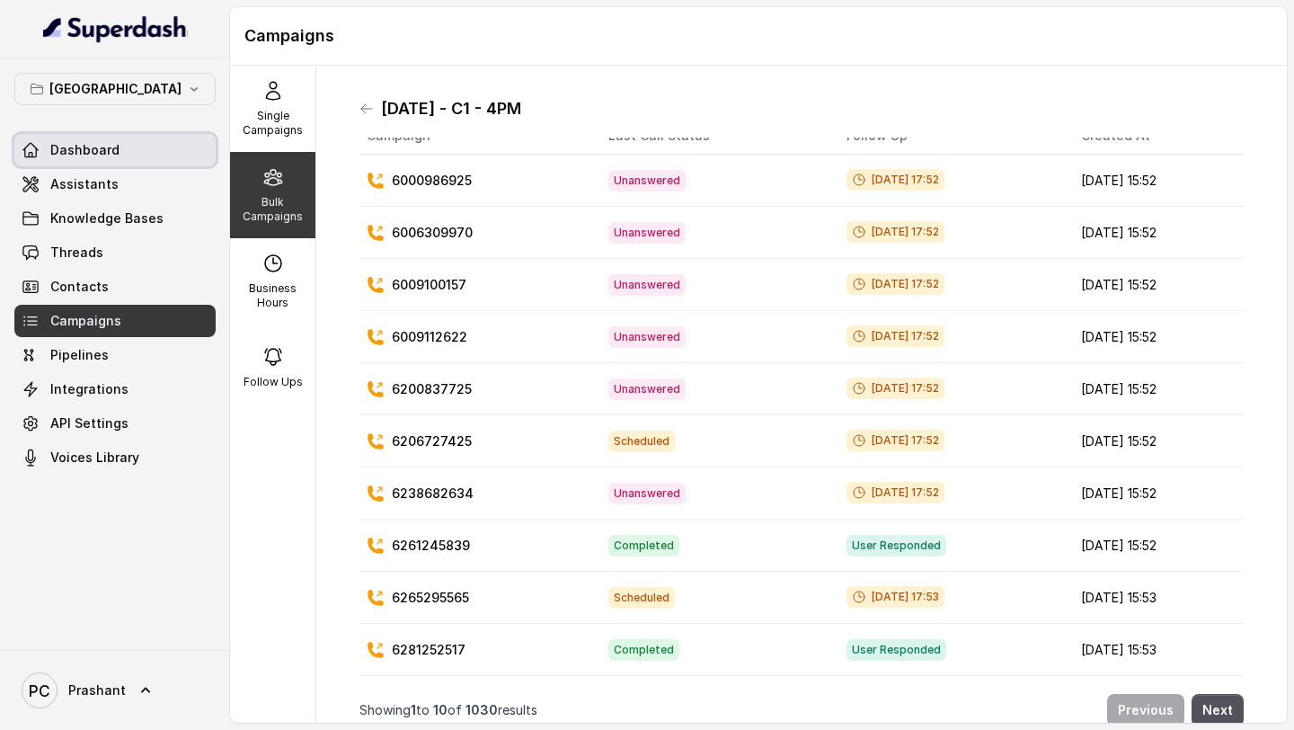
click at [112, 157] on span "Dashboard" at bounding box center [84, 150] width 69 height 18
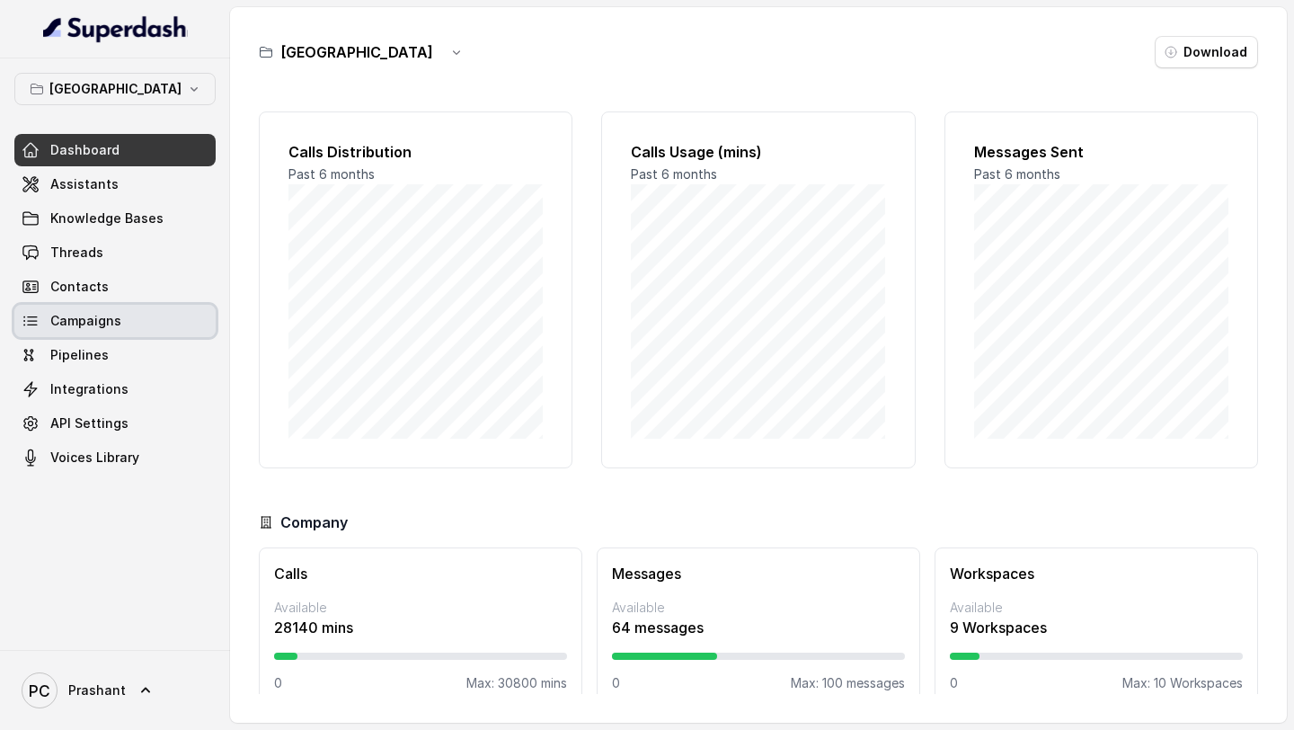
click at [115, 331] on link "Campaigns" at bounding box center [114, 321] width 201 height 32
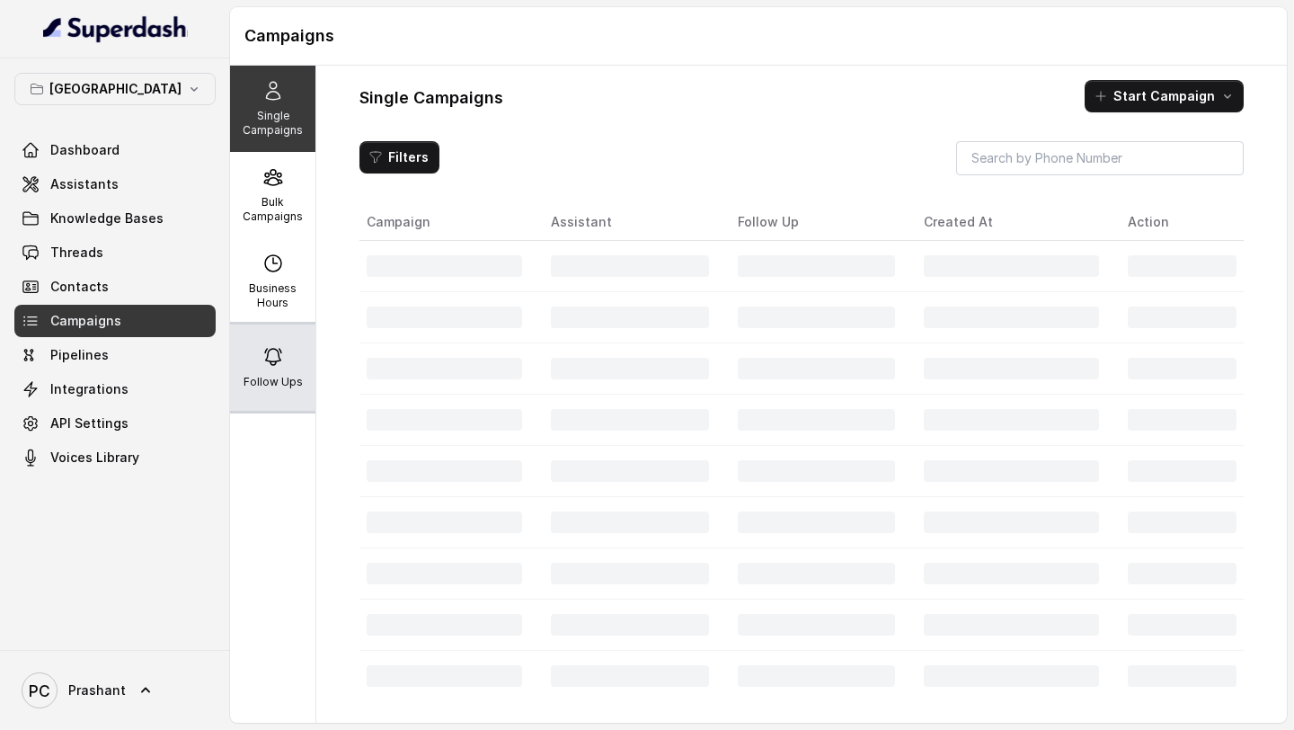
click at [270, 362] on icon at bounding box center [273, 357] width 22 height 22
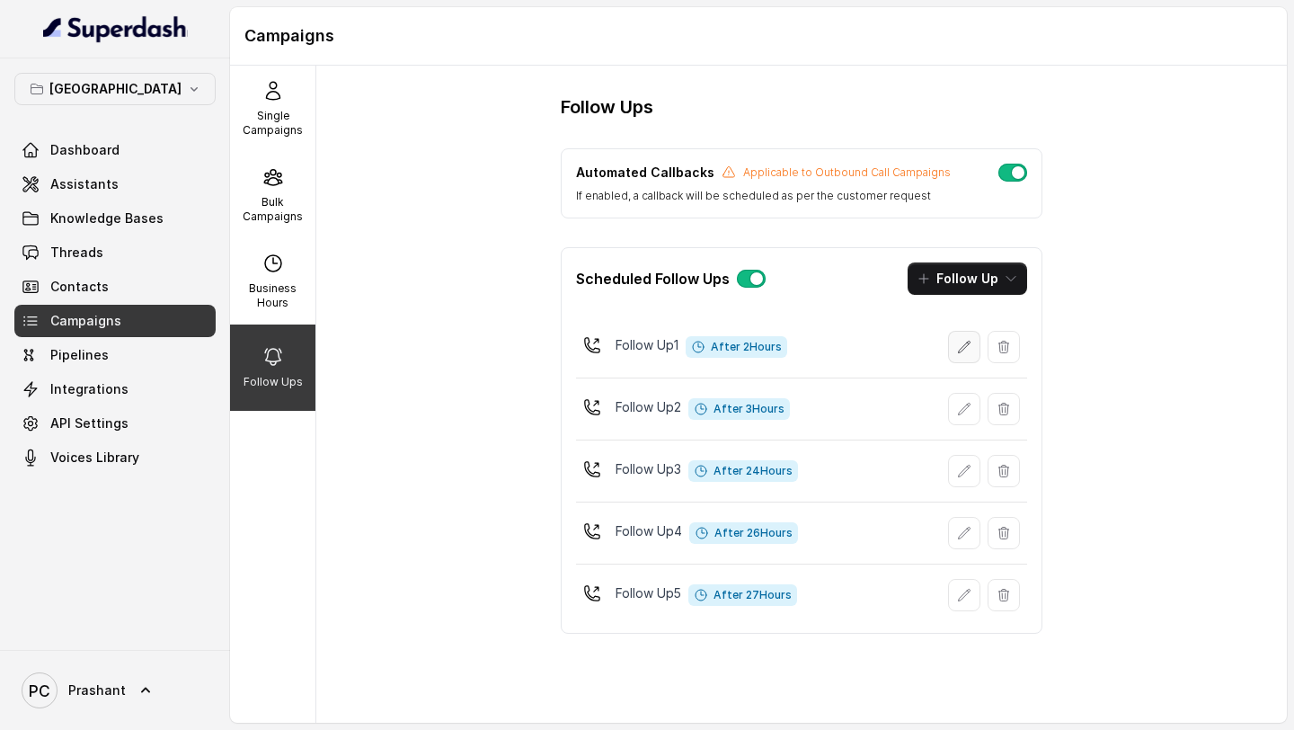
click at [965, 344] on icon "button" at bounding box center [964, 347] width 14 height 14
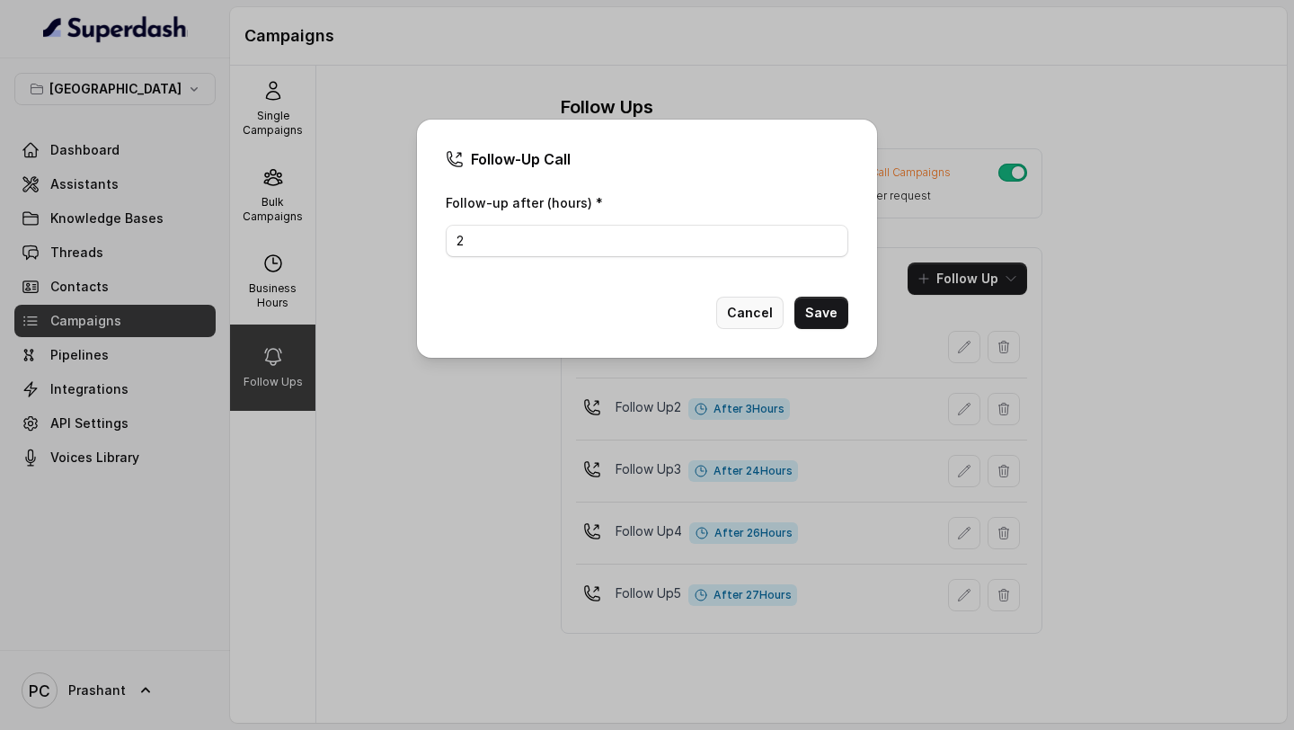
click at [747, 307] on button "Cancel" at bounding box center [749, 313] width 67 height 32
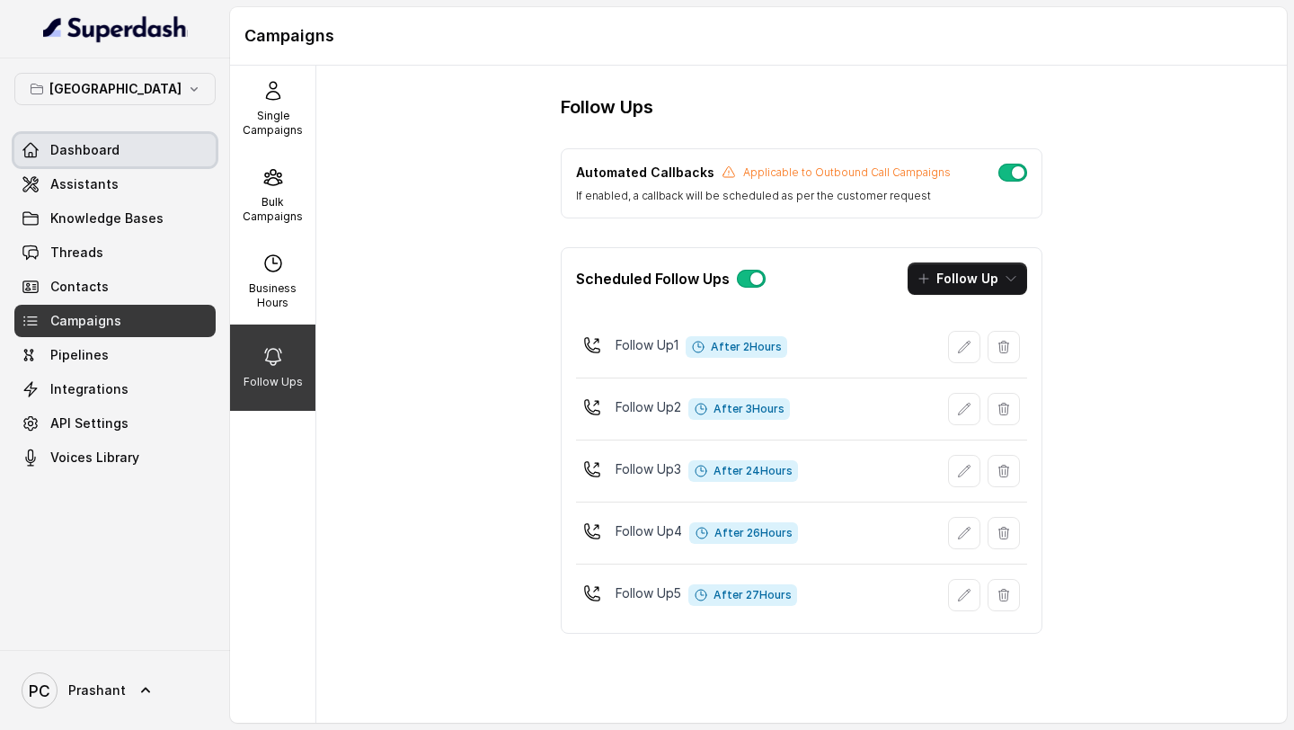
click at [102, 154] on span "Dashboard" at bounding box center [84, 150] width 69 height 18
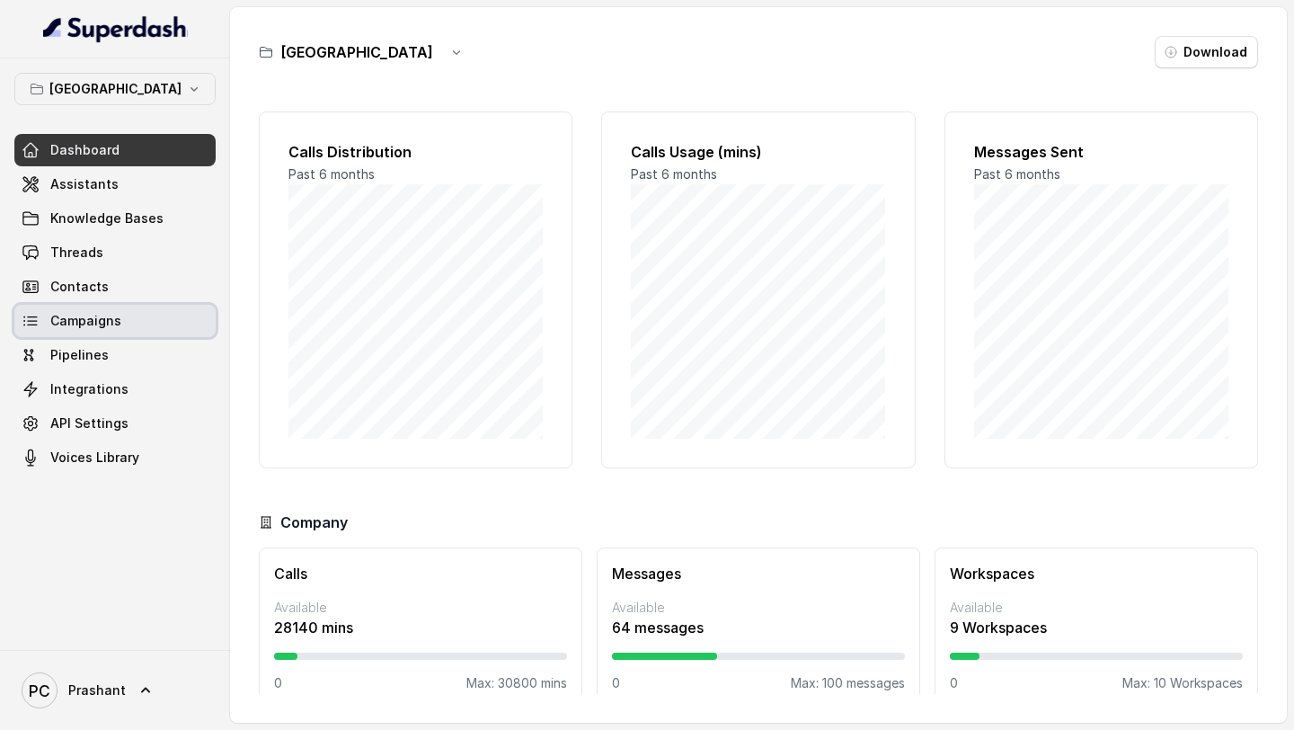
click at [111, 310] on link "Campaigns" at bounding box center [114, 321] width 201 height 32
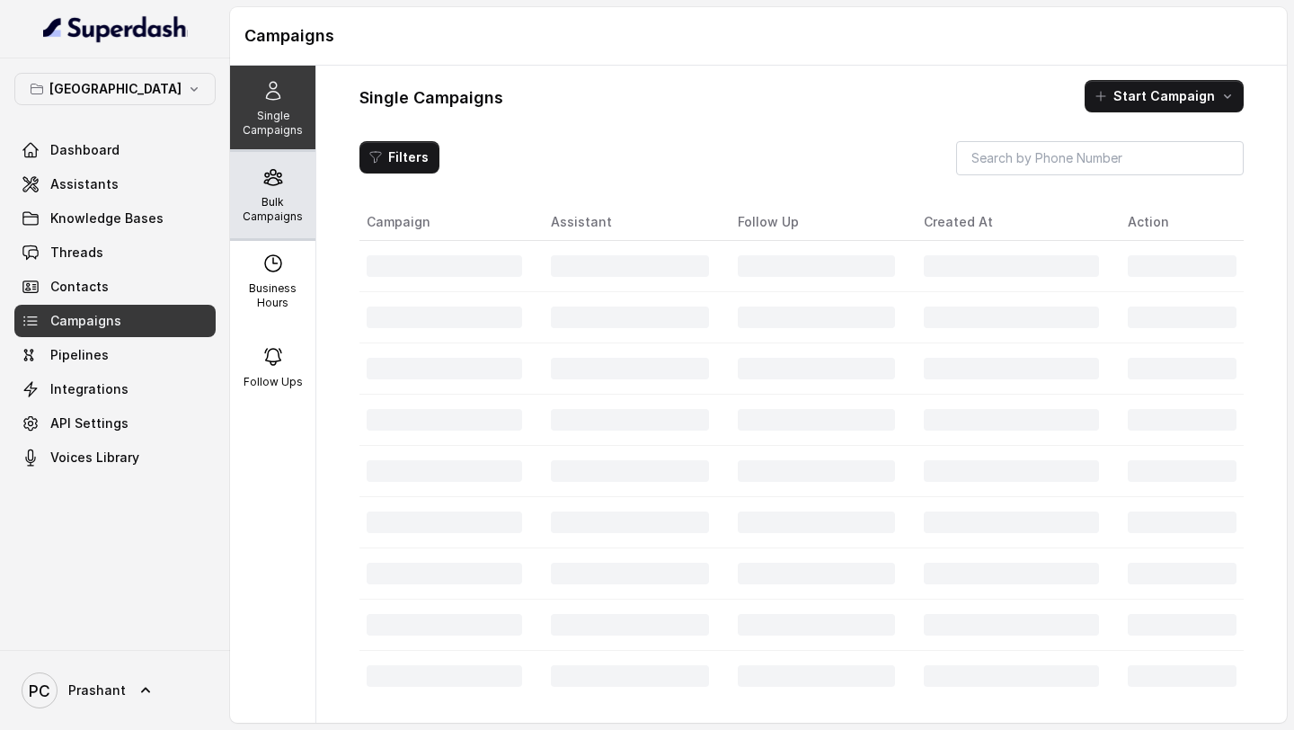
click at [294, 199] on p "Bulk Campaigns" at bounding box center [272, 209] width 71 height 29
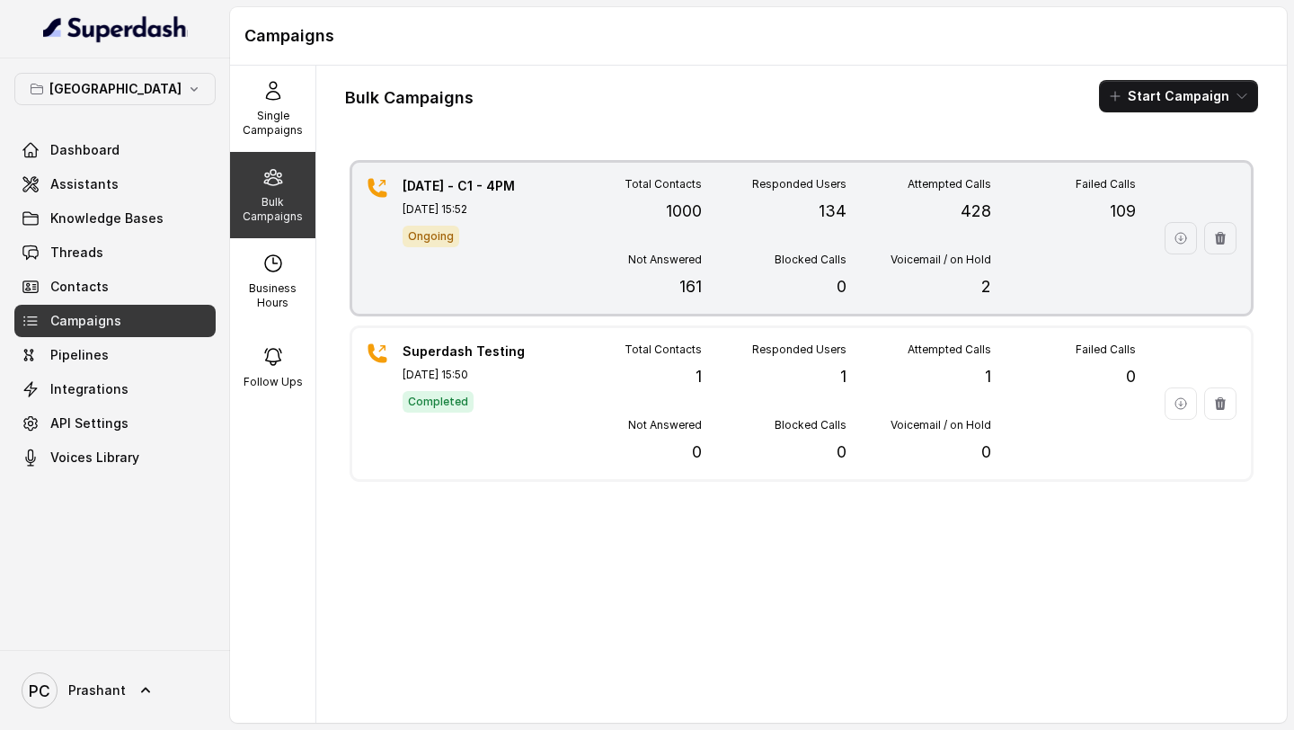
click at [1122, 214] on p "109" at bounding box center [1123, 211] width 26 height 25
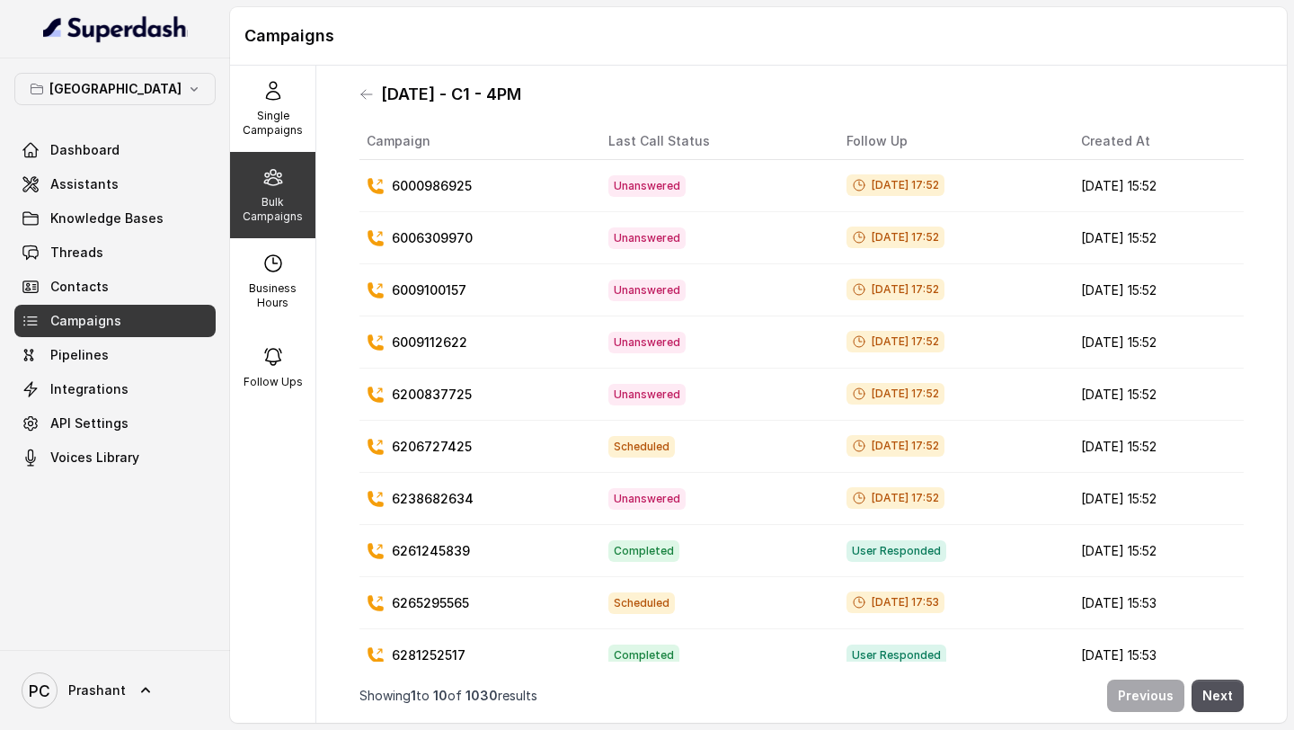
click at [266, 210] on p "Bulk Campaigns" at bounding box center [272, 209] width 71 height 29
click at [287, 222] on p "Bulk Campaigns" at bounding box center [272, 209] width 71 height 29
click at [156, 323] on link "Campaigns" at bounding box center [114, 321] width 201 height 32
click at [92, 155] on span "Dashboard" at bounding box center [84, 150] width 69 height 18
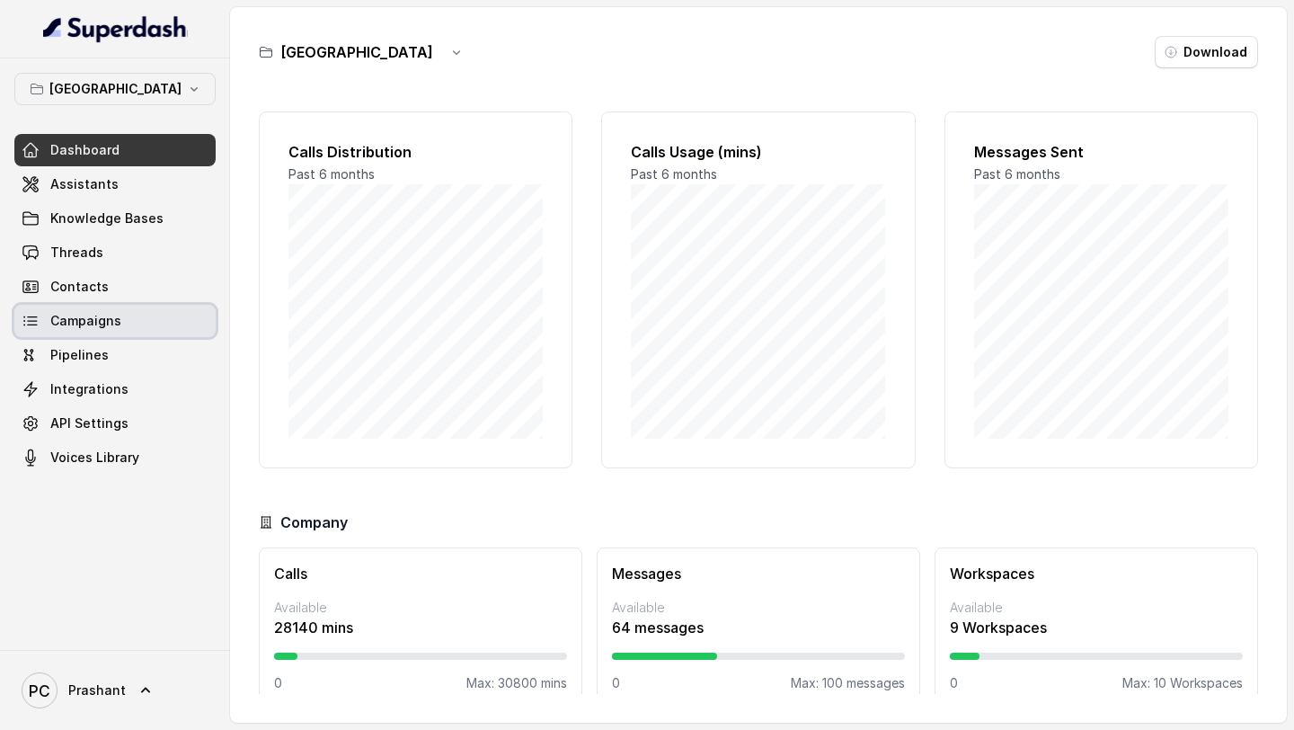
click at [85, 321] on span "Campaigns" at bounding box center [85, 321] width 71 height 18
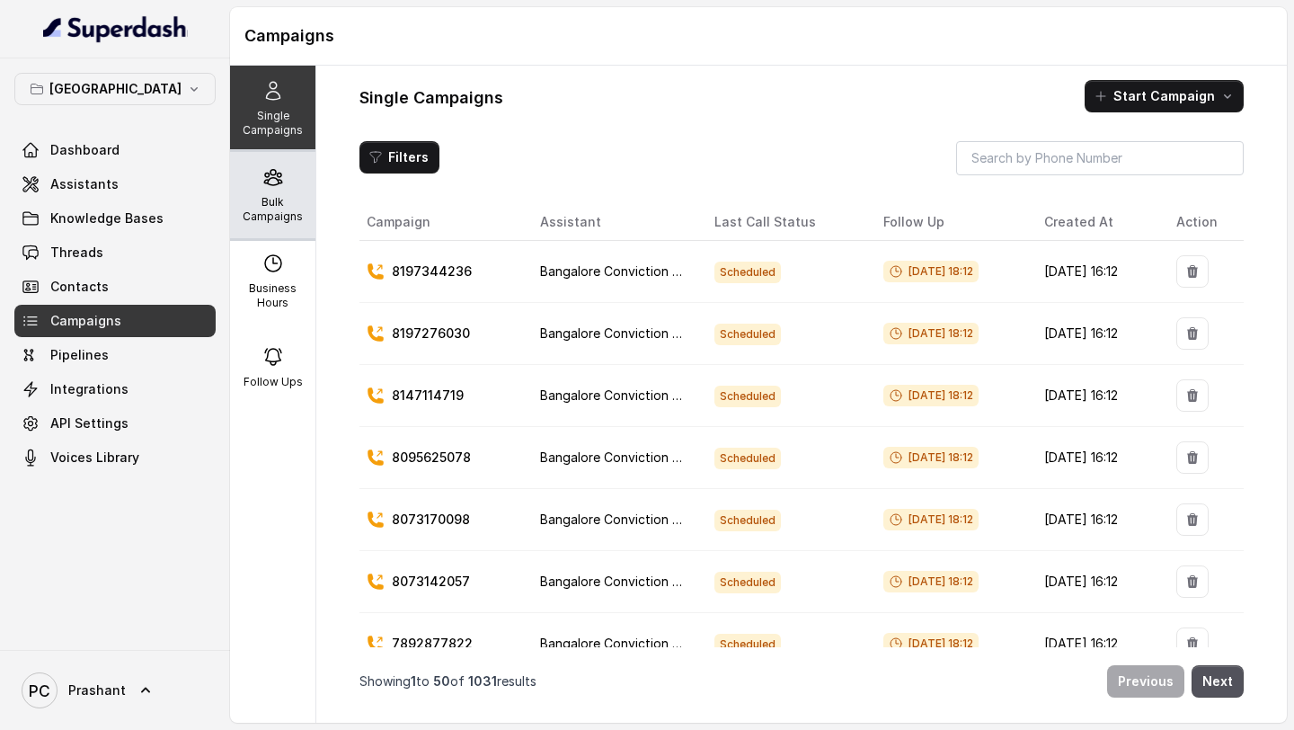
click at [291, 202] on p "Bulk Campaigns" at bounding box center [272, 209] width 71 height 29
click at [286, 198] on p "Bulk Campaigns" at bounding box center [272, 209] width 71 height 29
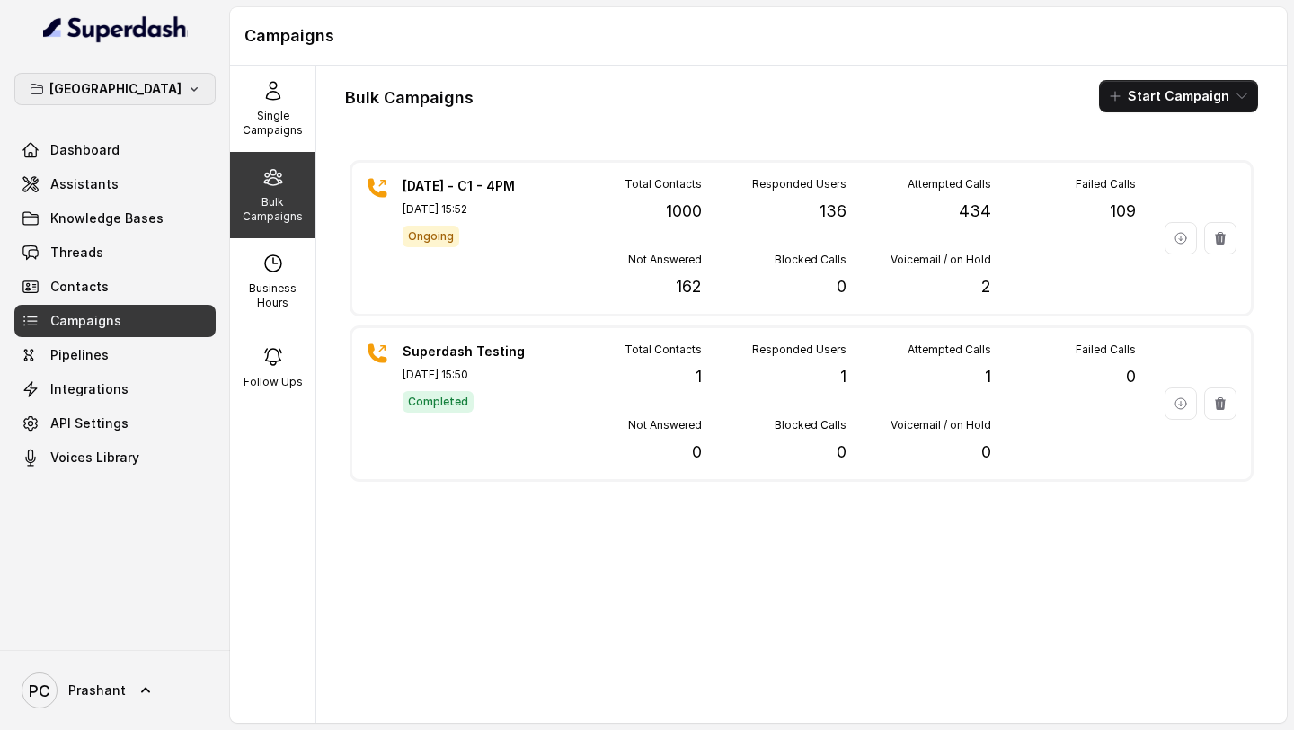
click at [144, 89] on p "[GEOGRAPHIC_DATA]" at bounding box center [115, 89] width 132 height 22
click at [640, 76] on div "Bangalore Dashboard Assistants Knowledge Bases Threads Contacts Campaigns Pipel…" at bounding box center [647, 365] width 1294 height 730
click at [117, 684] on span "Prashant" at bounding box center [97, 690] width 58 height 18
click at [458, 577] on div "Bangalore Dashboard Assistants Knowledge Bases Threads Contacts Campaigns Pipel…" at bounding box center [647, 365] width 1294 height 730
